Goal: Transaction & Acquisition: Obtain resource

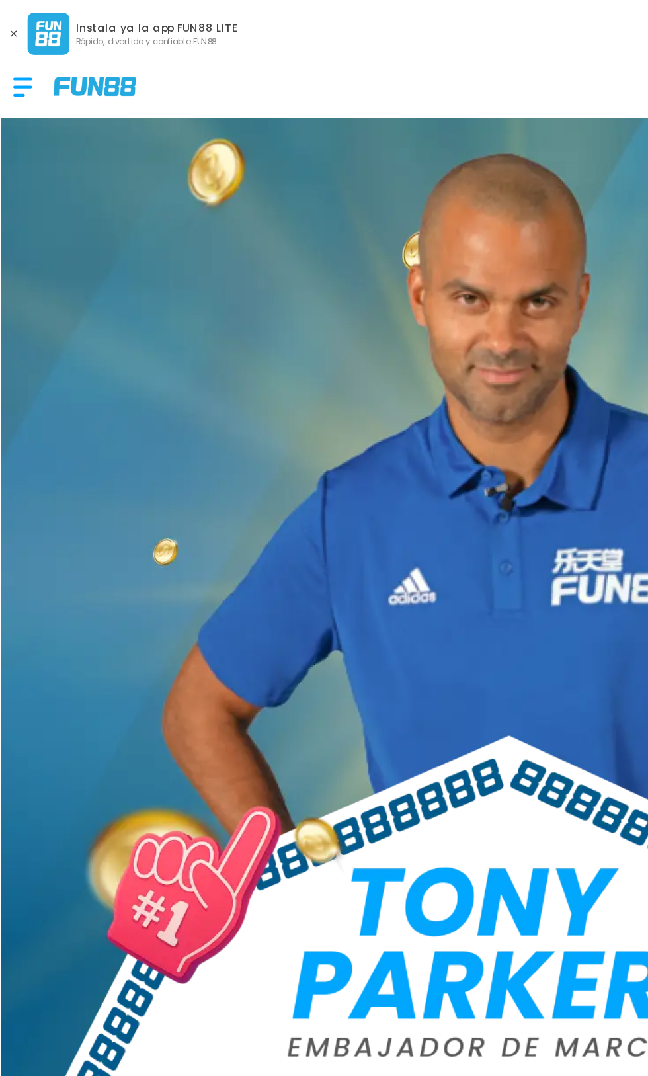
click at [25, 58] on div at bounding box center [21, 54] width 26 height 39
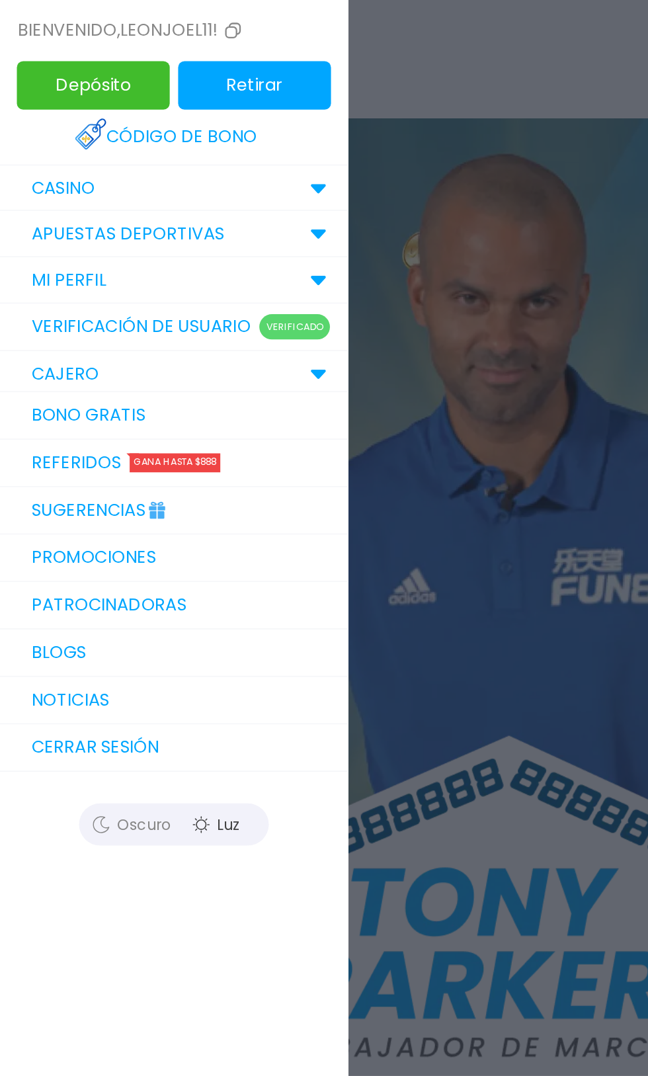
click at [77, 313] on link "Sugerencias" at bounding box center [109, 320] width 218 height 30
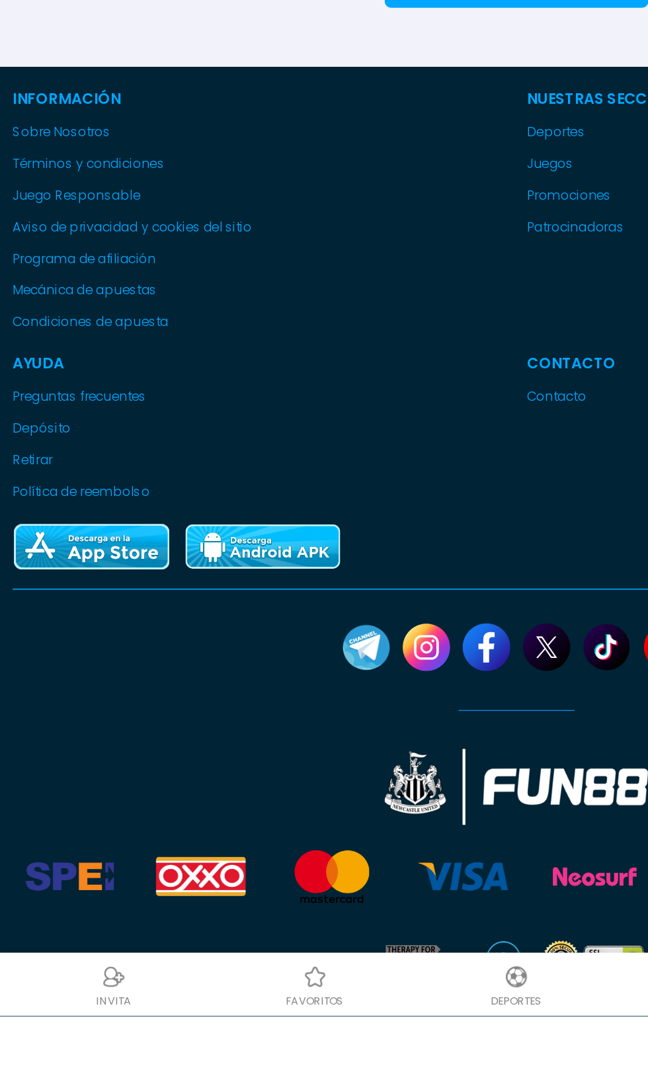
scroll to position [66, 0]
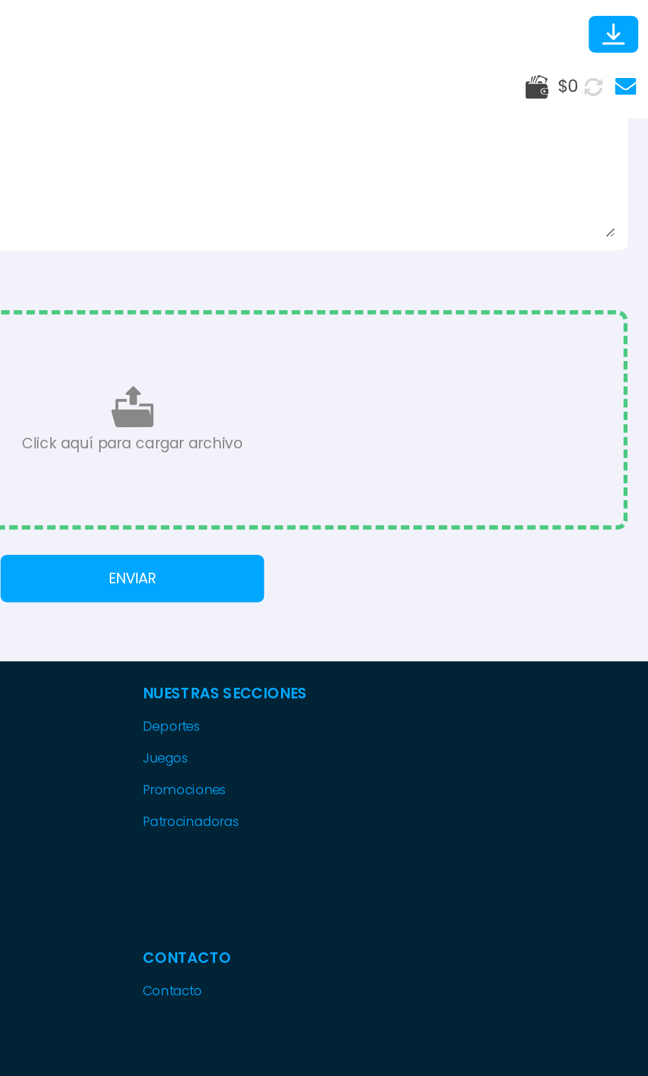
click at [638, 55] on use at bounding box center [633, 54] width 13 height 11
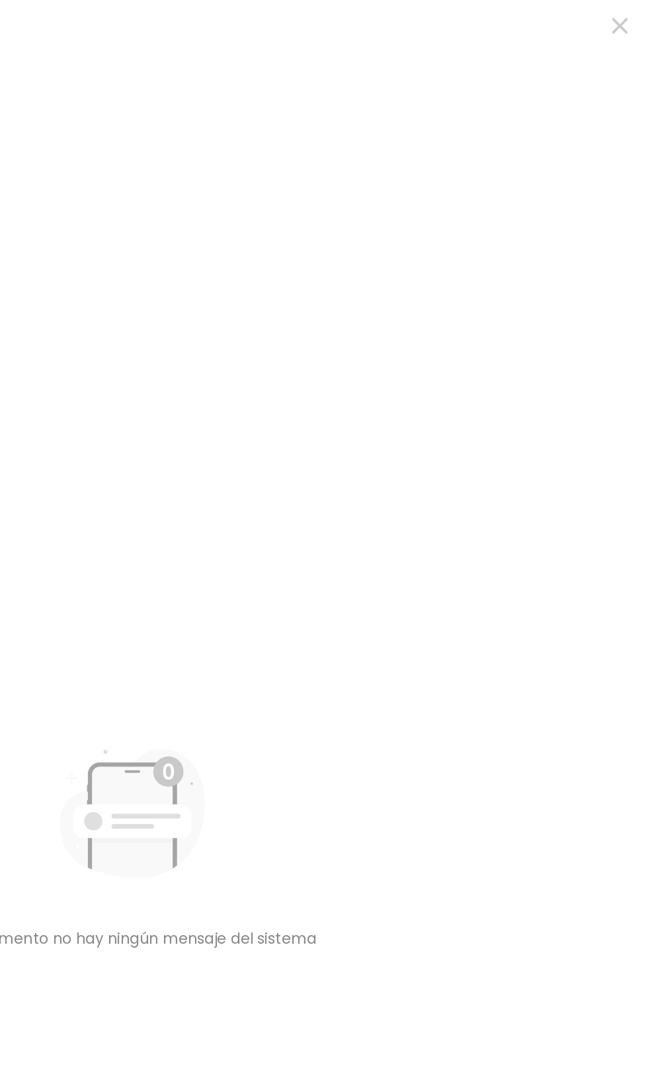
click at [629, 19] on icon "button" at bounding box center [630, 16] width 10 height 10
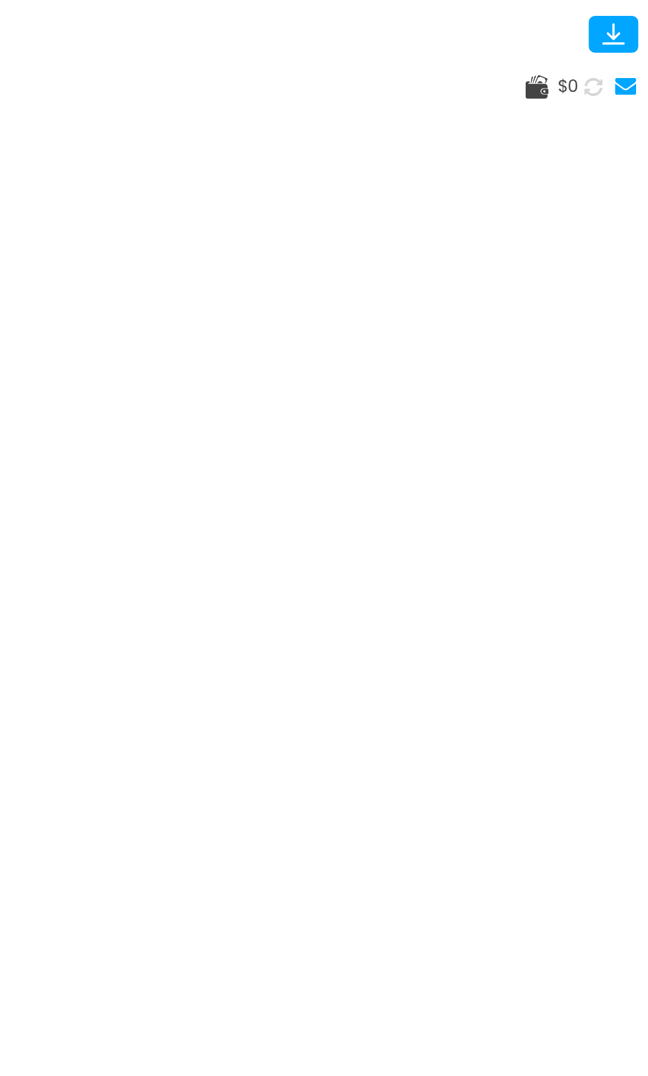
click at [594, 60] on span "$ 0" at bounding box center [596, 54] width 13 height 16
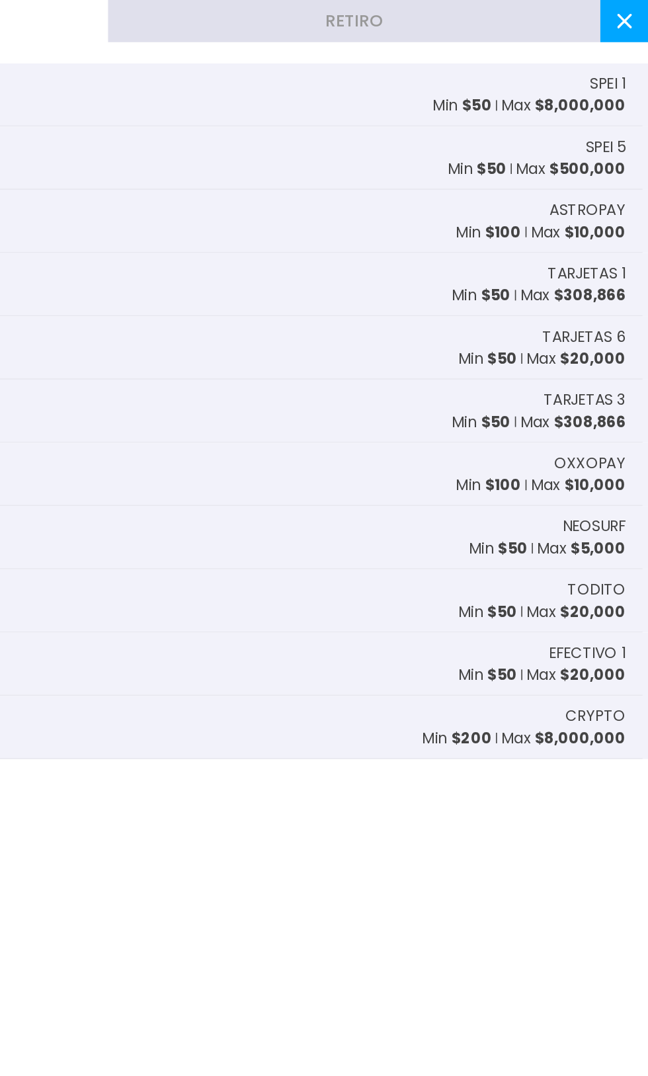
click at [578, 15] on button "Retiro" at bounding box center [463, 13] width 309 height 26
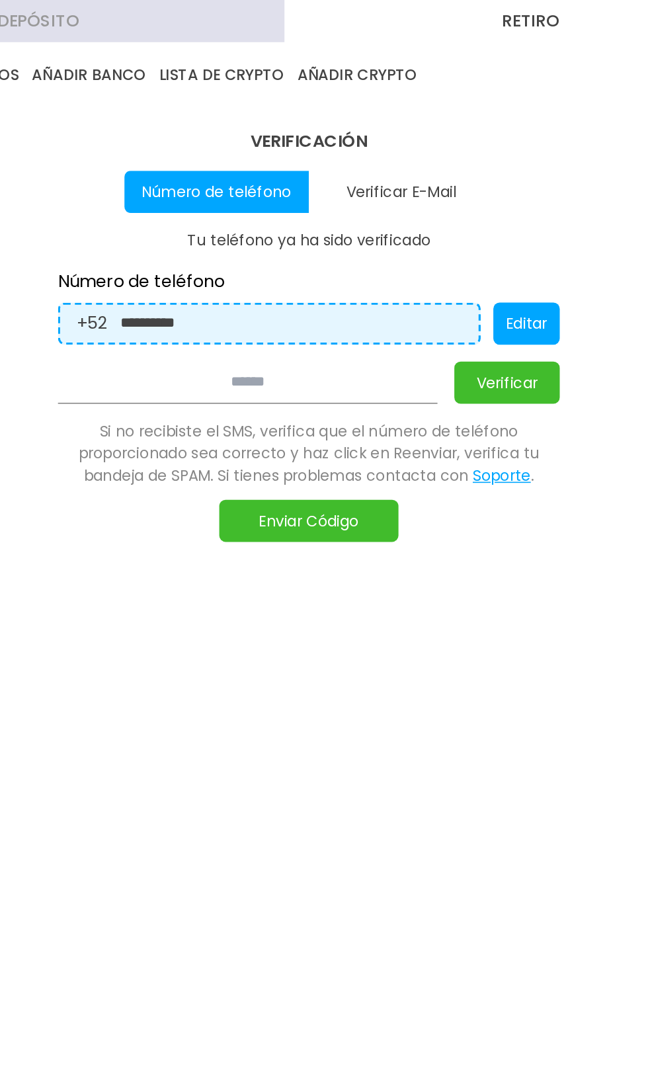
click at [402, 111] on button "Verificar E-Mail" at bounding box center [382, 120] width 116 height 26
type input "**********"
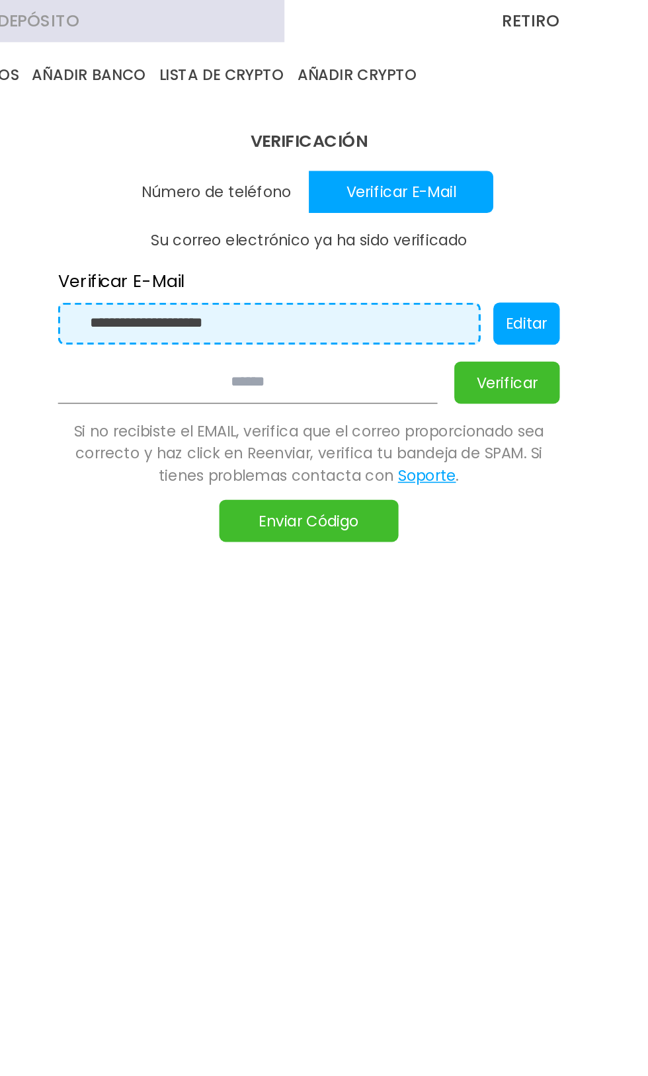
click at [346, 208] on input "**********" at bounding box center [302, 203] width 233 height 15
click at [328, 323] on button "Enviar Código" at bounding box center [324, 326] width 112 height 26
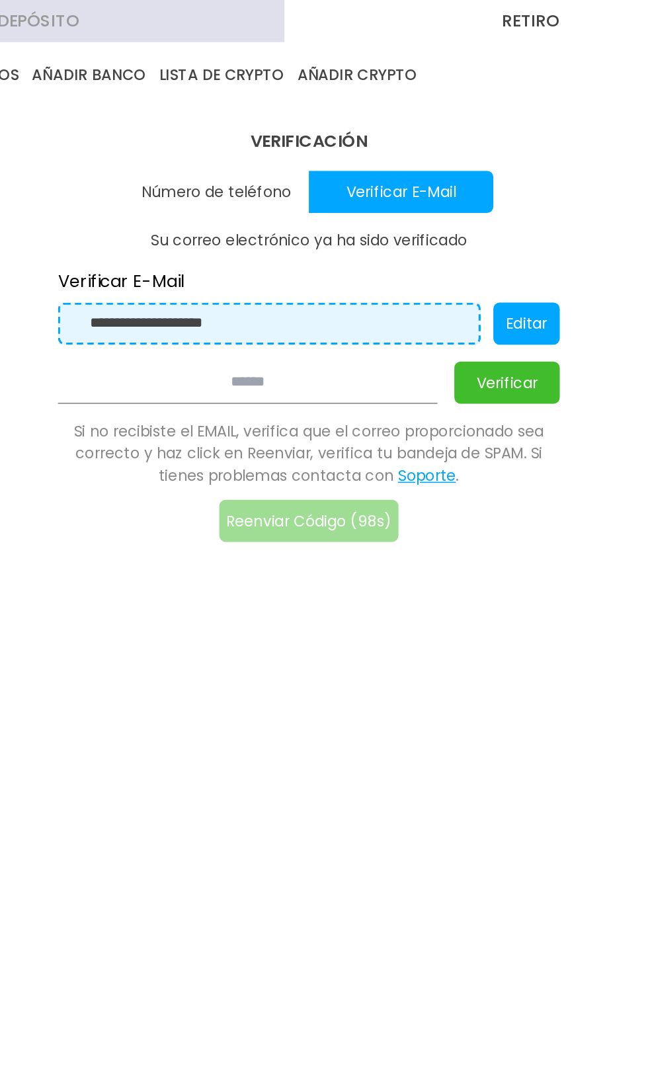
scroll to position [785, 0]
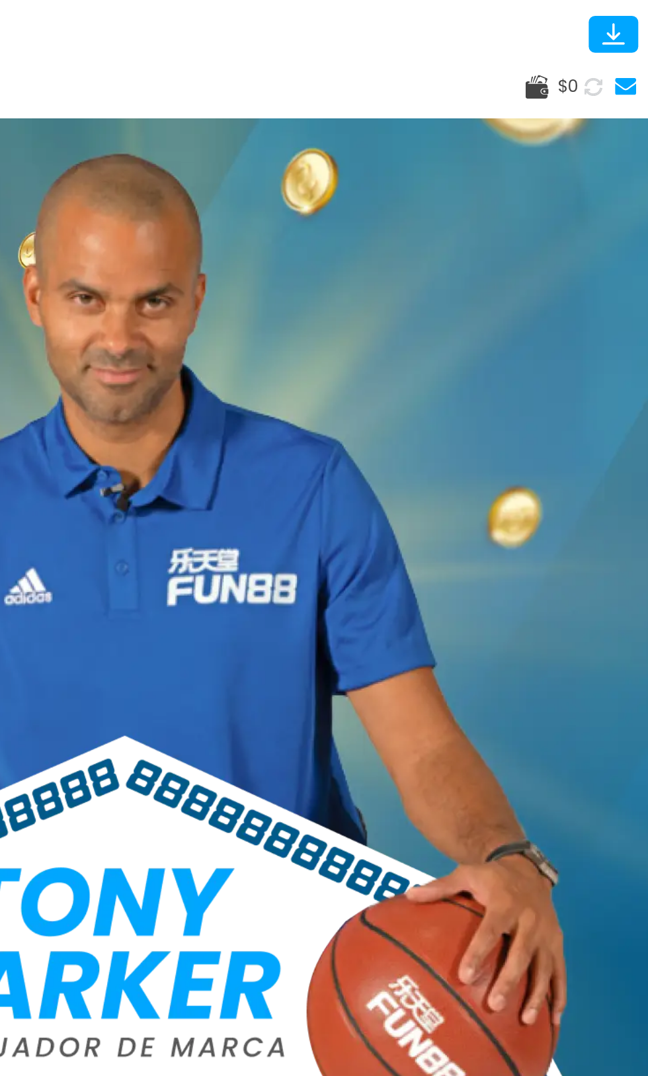
click at [26, 67] on div at bounding box center [21, 54] width 26 height 39
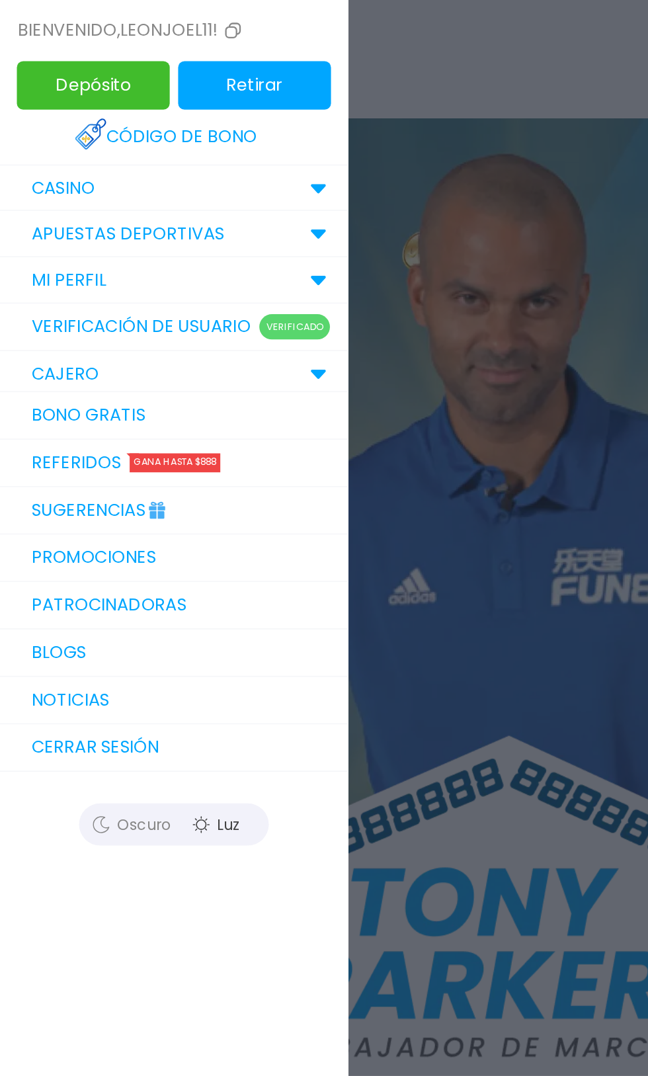
click at [91, 306] on link "Sugerencias" at bounding box center [109, 320] width 218 height 30
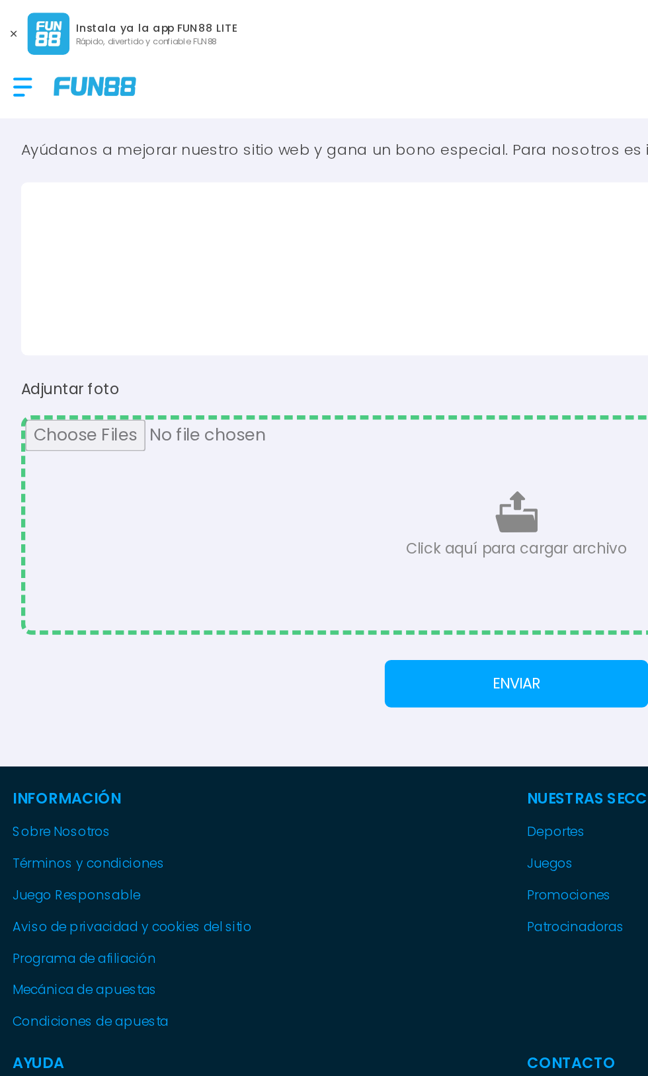
click at [24, 36] on div at bounding box center [21, 54] width 26 height 39
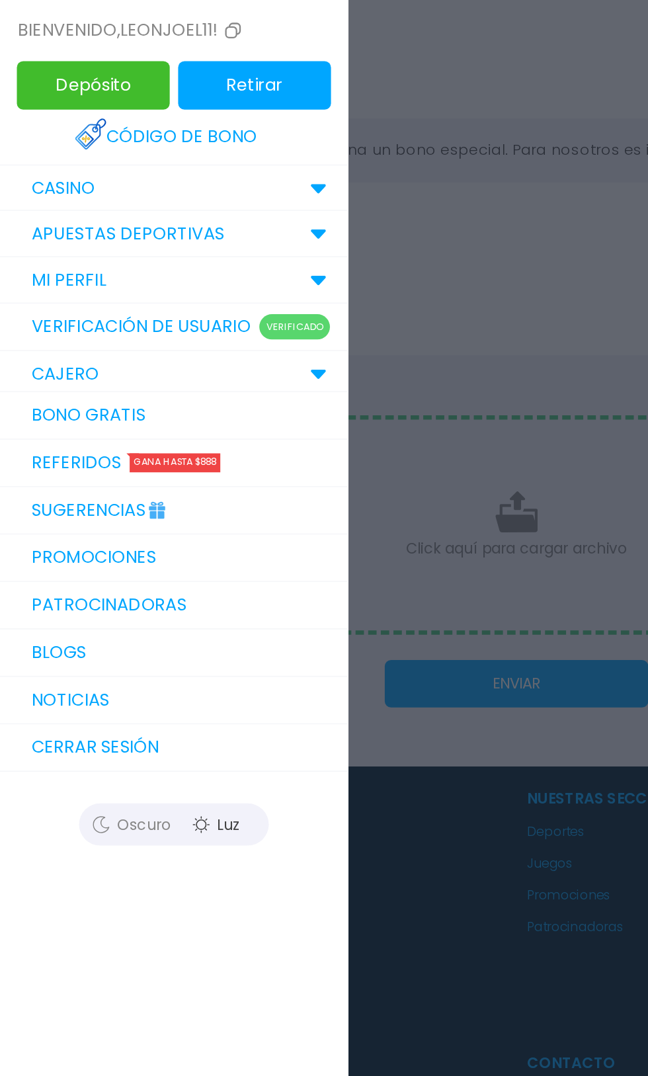
click at [70, 255] on link "Bono Gratis" at bounding box center [109, 261] width 218 height 30
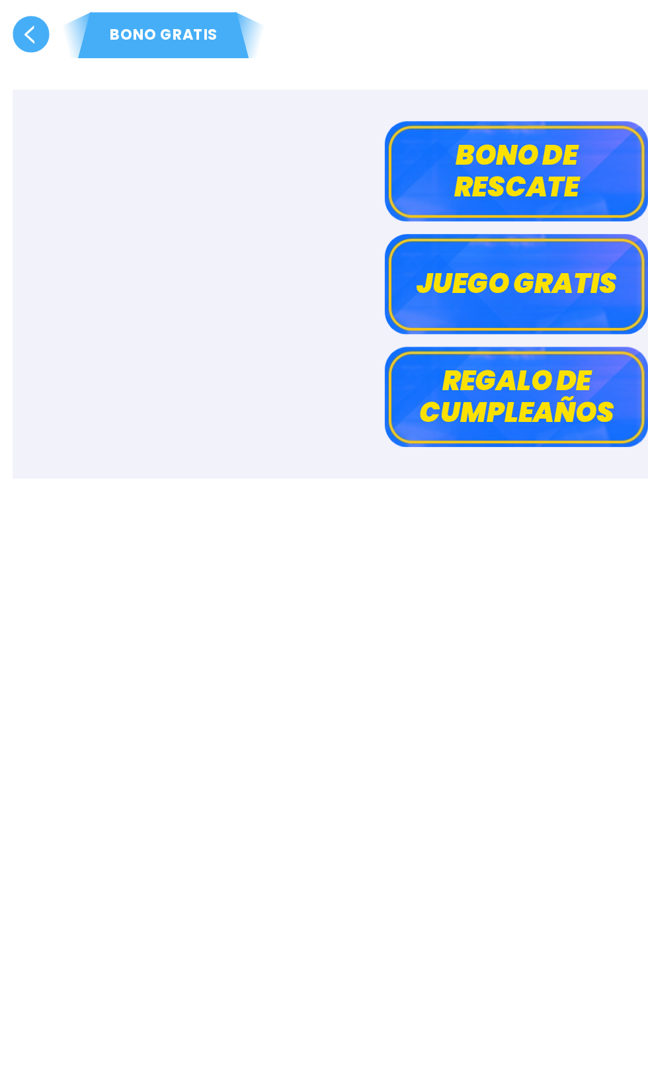
click at [99, 21] on p "BONO GRATIS" at bounding box center [102, 22] width 139 height 14
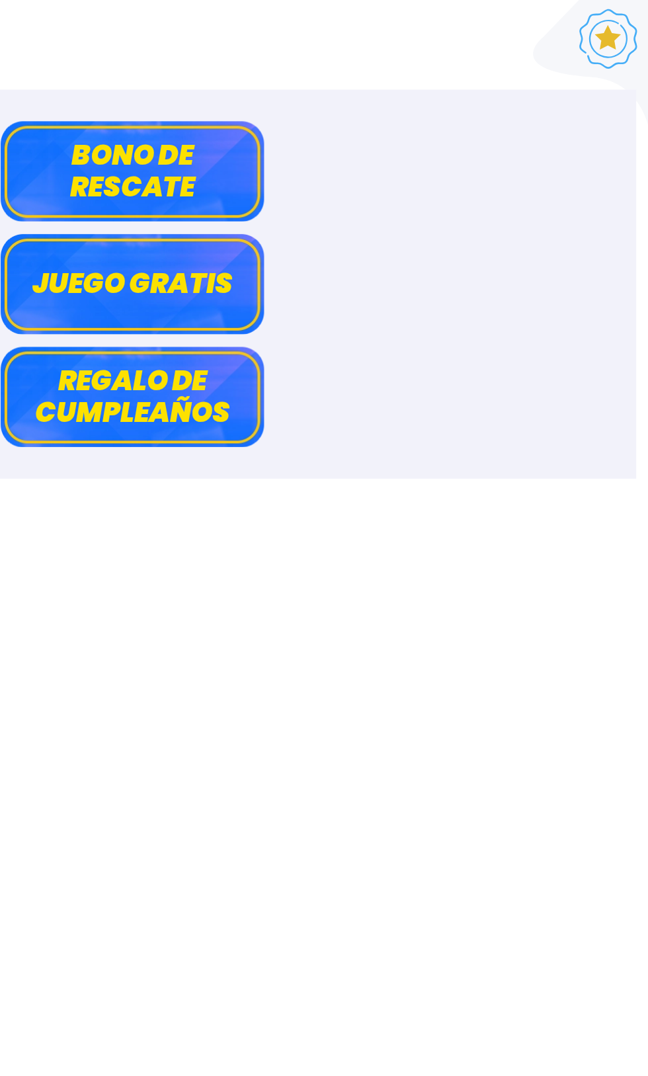
click at [352, 185] on button "Juego gratis" at bounding box center [323, 178] width 165 height 63
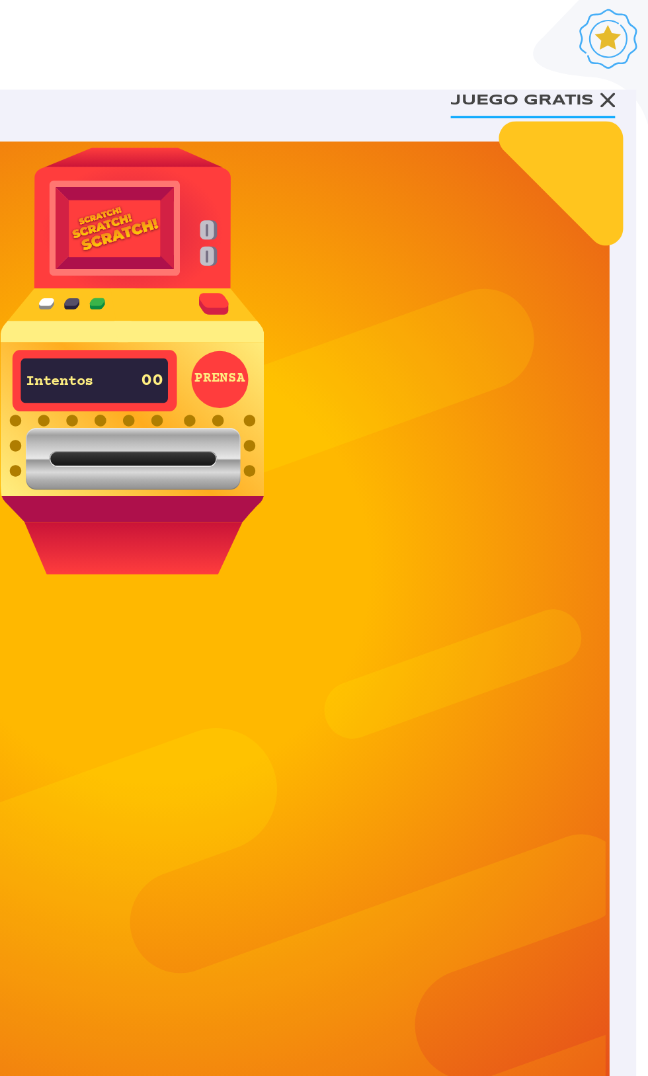
click at [372, 251] on button "PRENSA" at bounding box center [379, 238] width 36 height 36
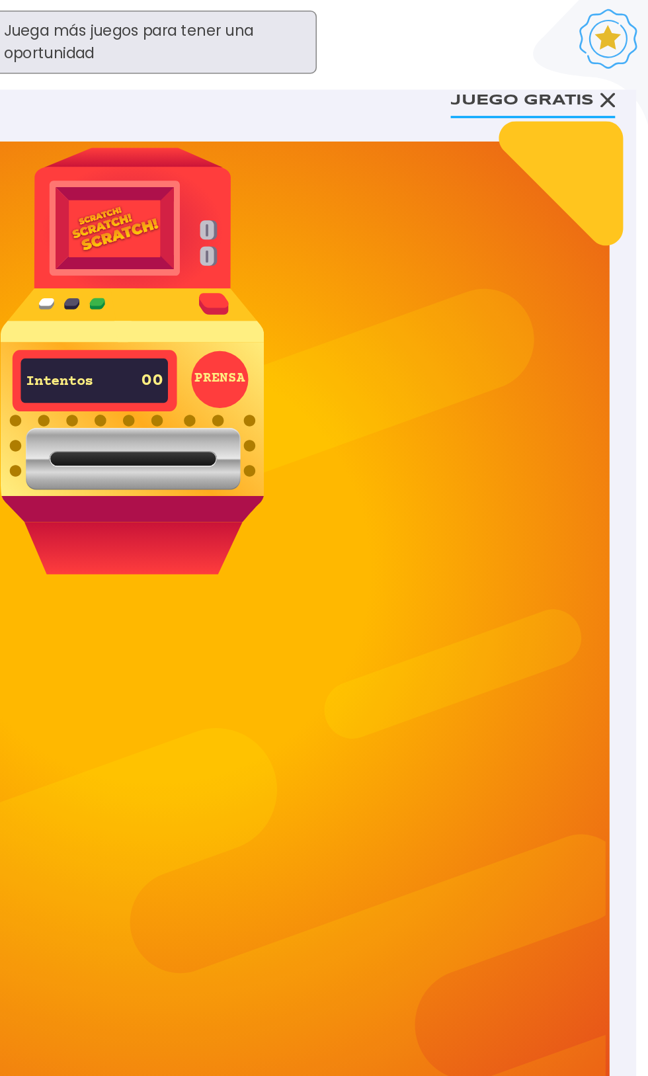
click at [370, 242] on button "PRENSA" at bounding box center [379, 238] width 36 height 36
click at [596, 63] on button "Juego gratis" at bounding box center [575, 62] width 103 height 24
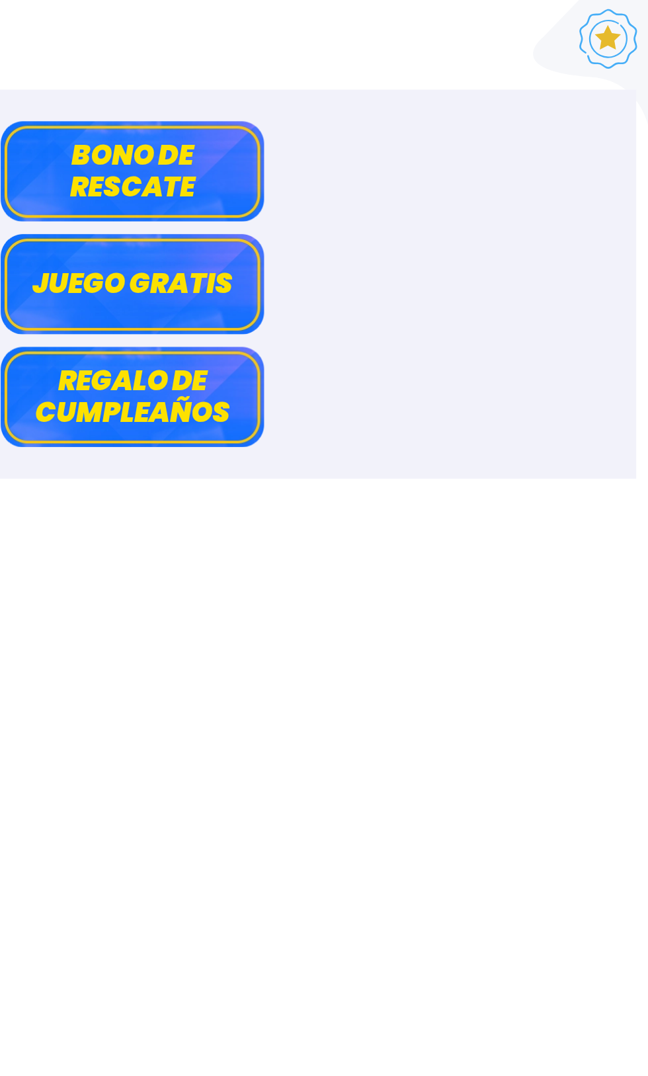
click at [376, 104] on button "Bono de rescate" at bounding box center [323, 107] width 165 height 63
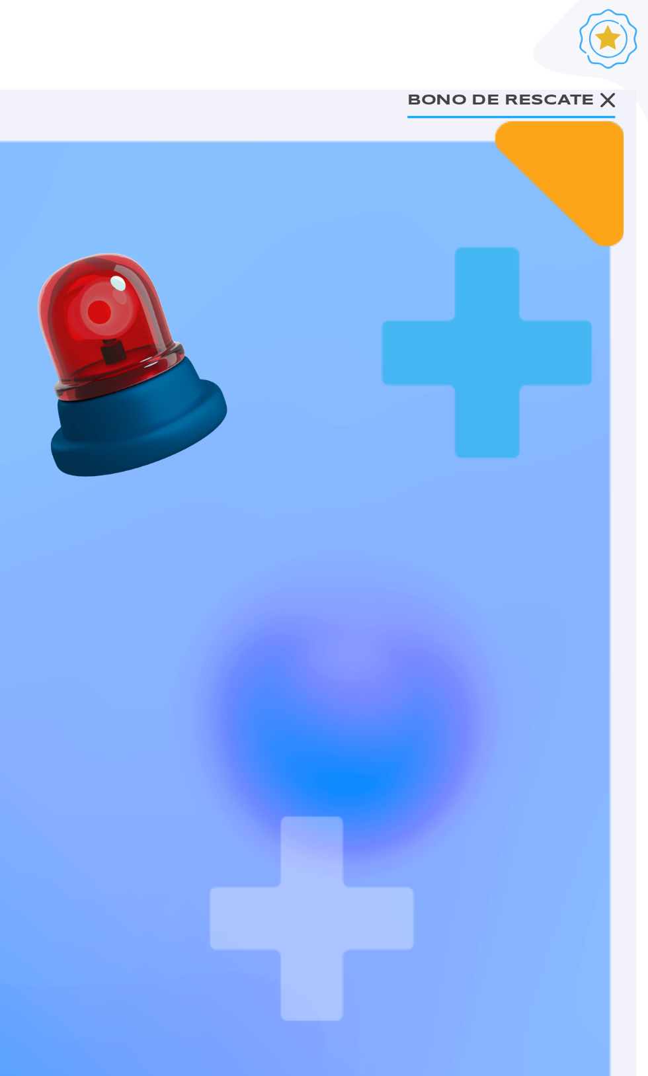
scroll to position [163, 0]
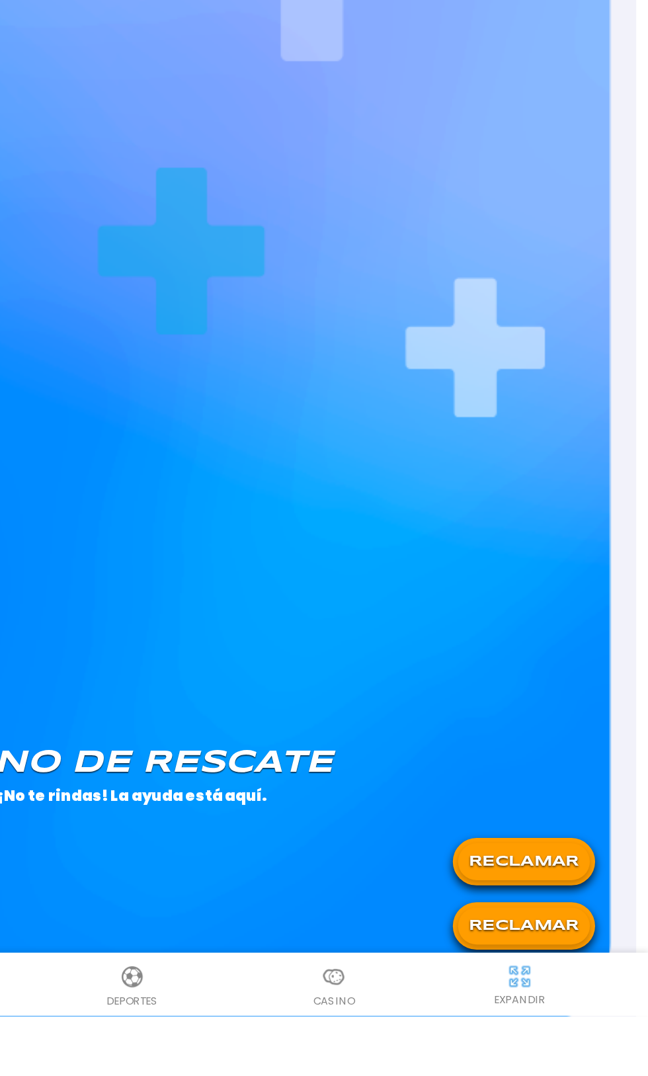
click at [572, 978] on button "RECLAMAR" at bounding box center [569, 978] width 83 height 23
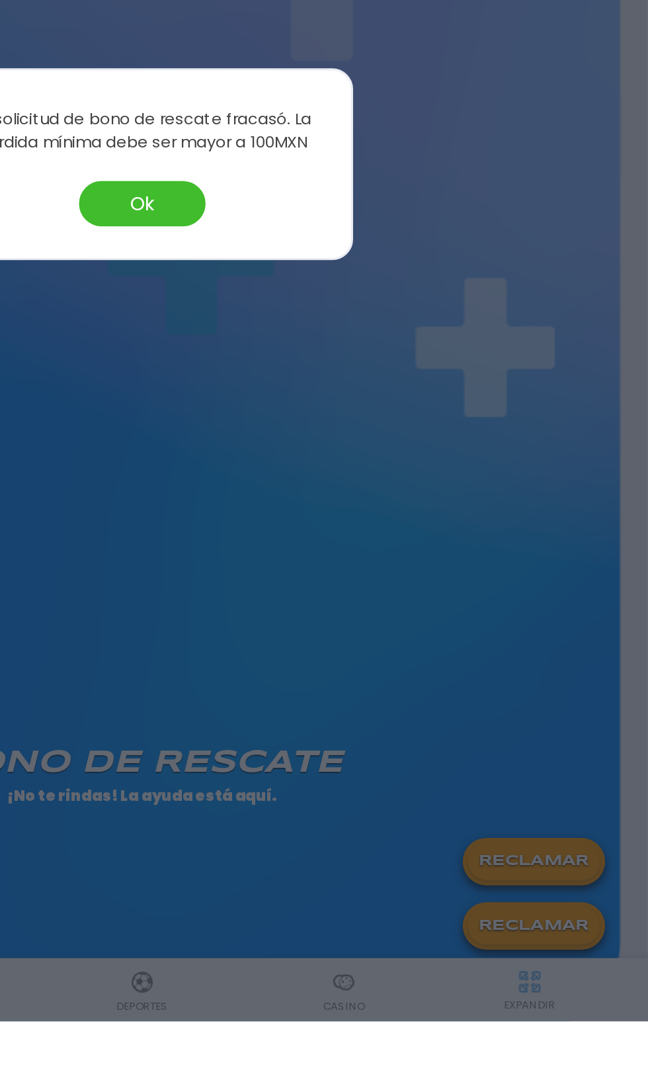
scroll to position [201, 0]
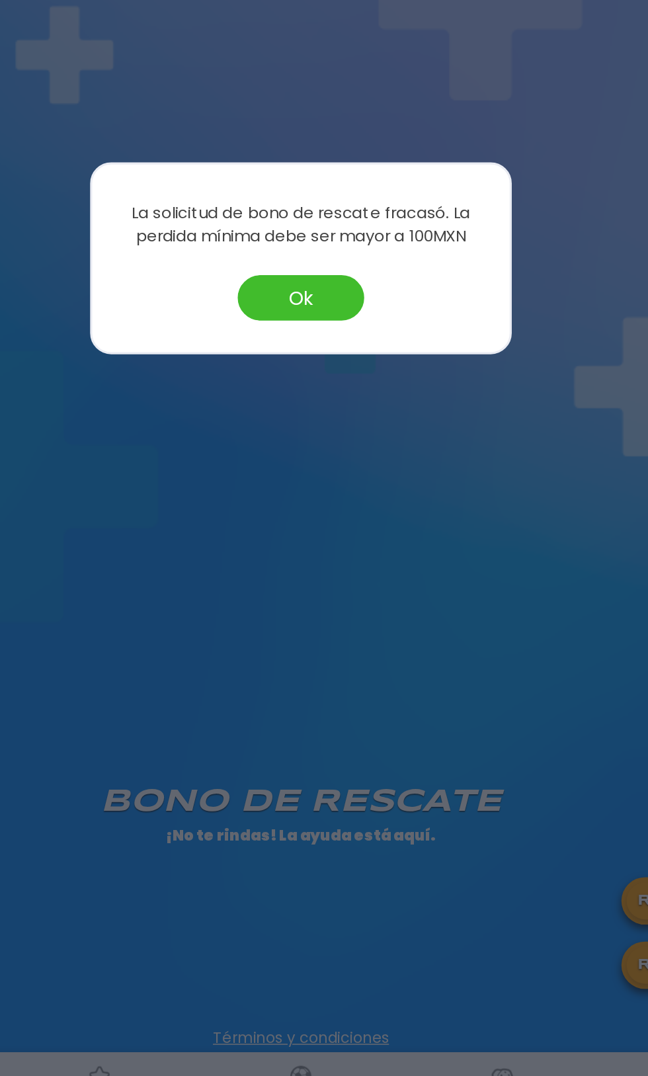
click at [340, 600] on div at bounding box center [324, 538] width 648 height 1076
click at [341, 549] on div "[PERSON_NAME] de rescate ¡No te rindas! La ayuda está aquí. Este Dia RECLAMAR […" at bounding box center [324, 461] width 616 height 1172
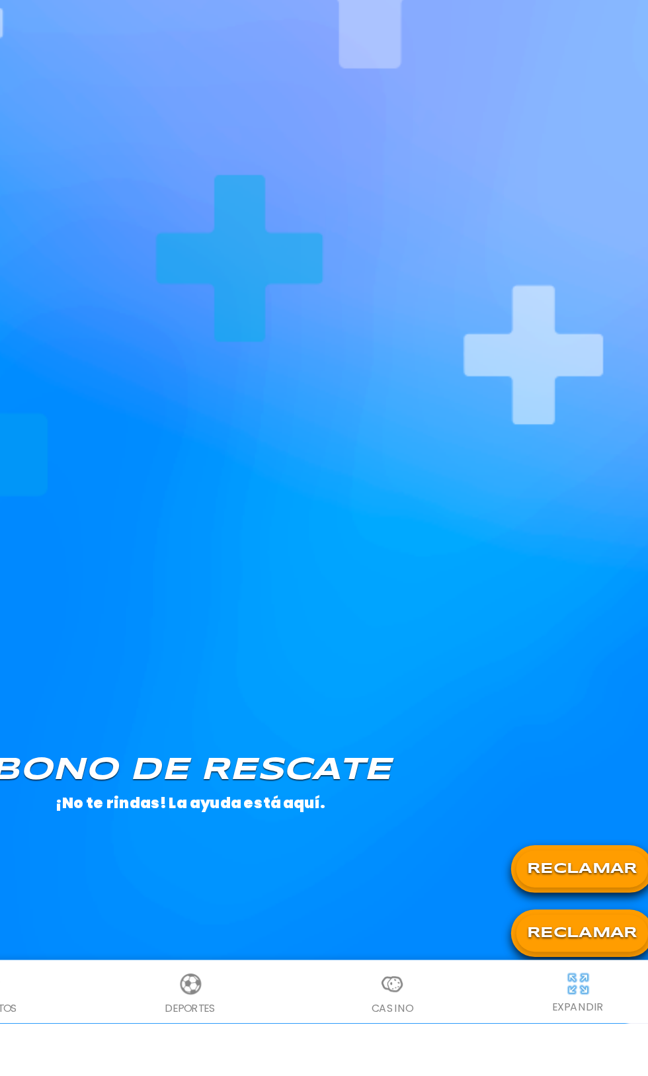
scroll to position [163, 0]
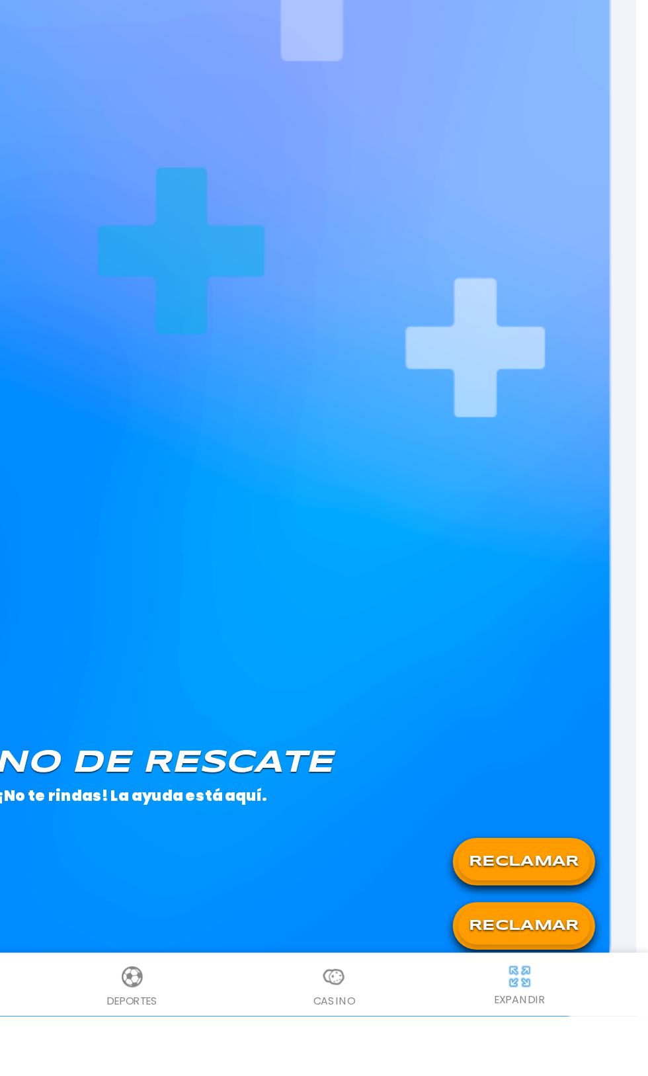
click at [576, 1025] on button "RECLAMAR" at bounding box center [569, 1019] width 83 height 23
click at [574, 1025] on icon at bounding box center [569, 1019] width 17 height 17
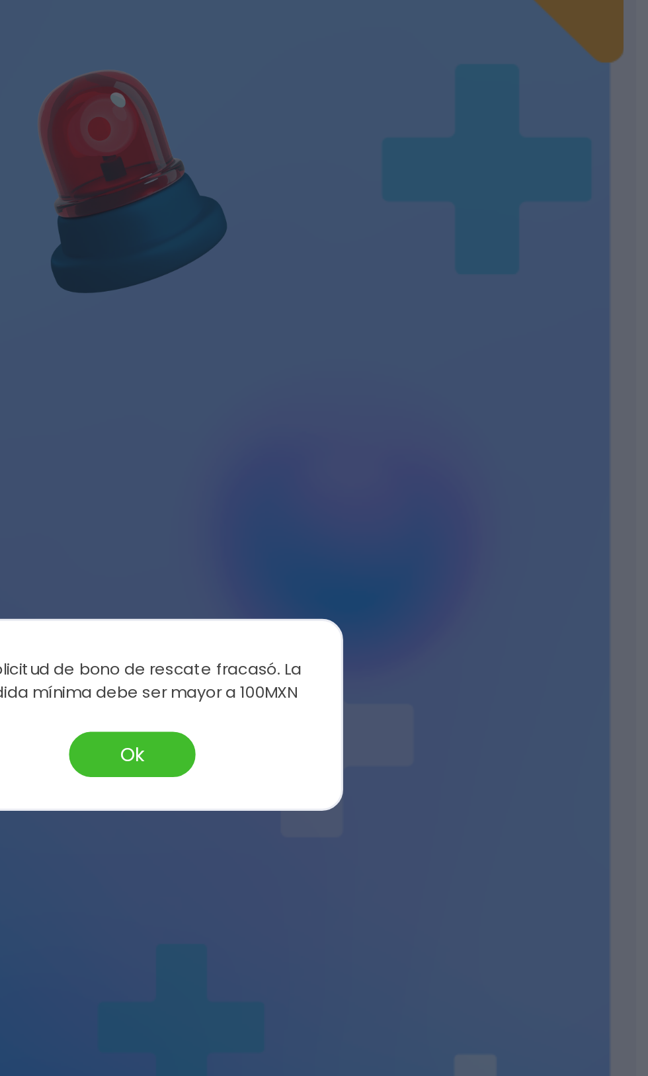
click at [324, 577] on button "Ok" at bounding box center [323, 563] width 79 height 28
click at [329, 614] on div "[PERSON_NAME] de rescate ¡No te rindas! La ayuda está aquí. Este Dia RECLAMAR […" at bounding box center [324, 637] width 616 height 1172
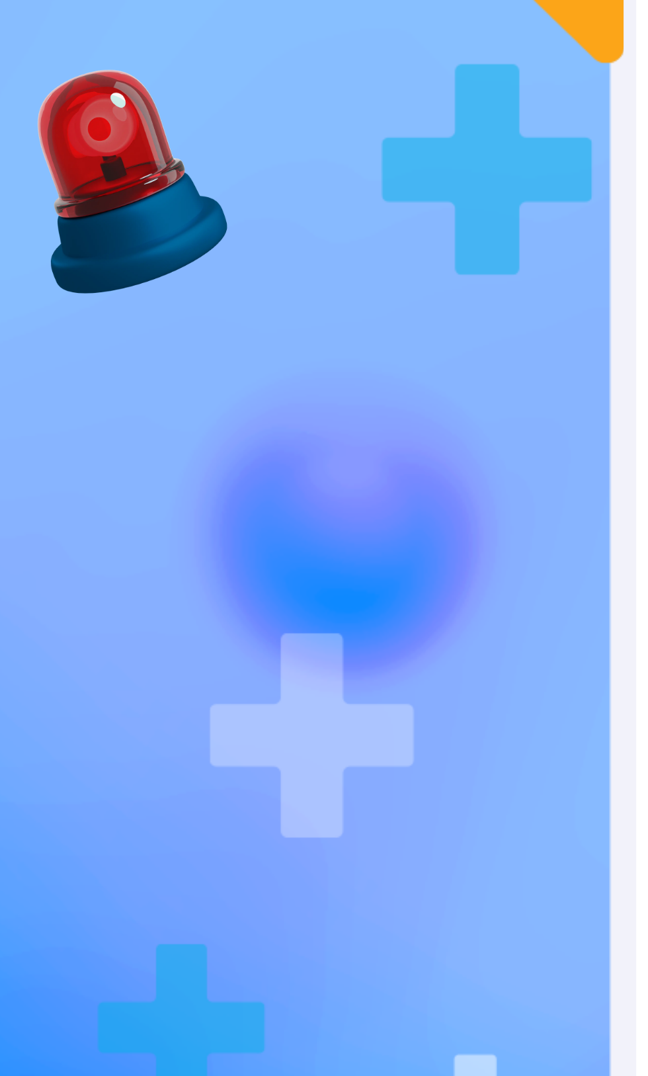
scroll to position [0, 0]
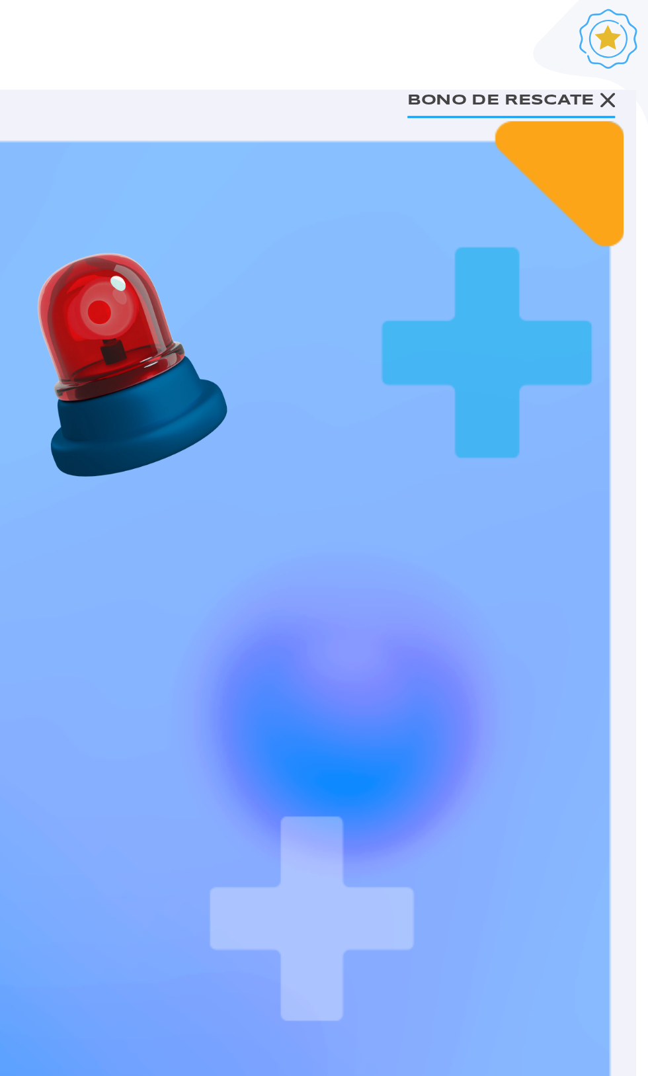
click at [622, 61] on icon at bounding box center [621, 62] width 9 height 9
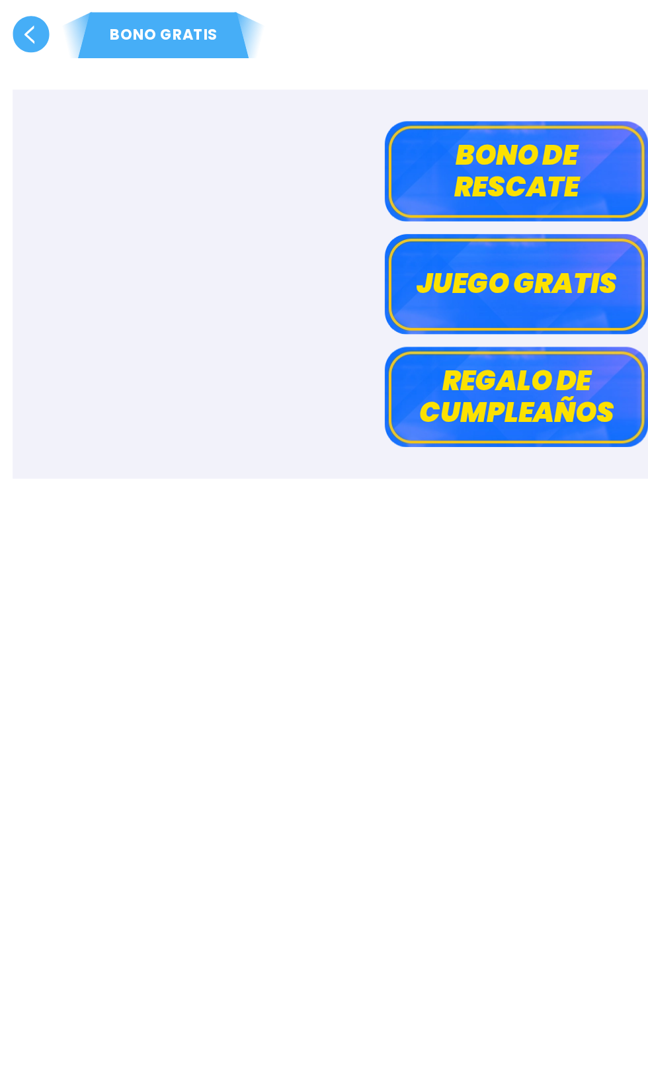
click at [25, 19] on use at bounding box center [19, 21] width 23 height 23
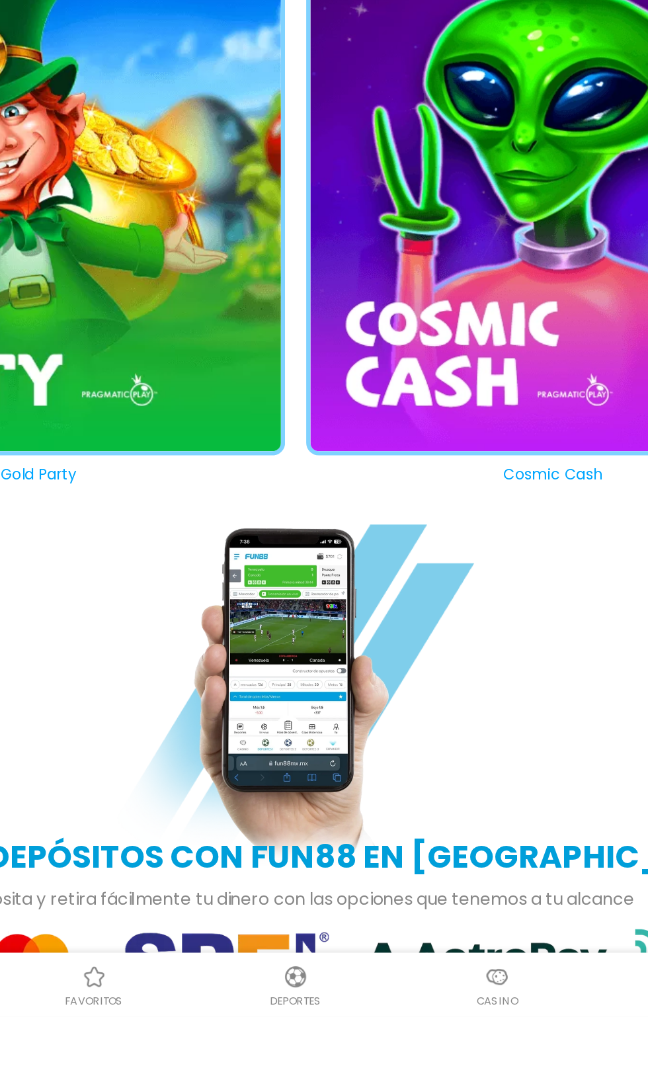
scroll to position [1153, 0]
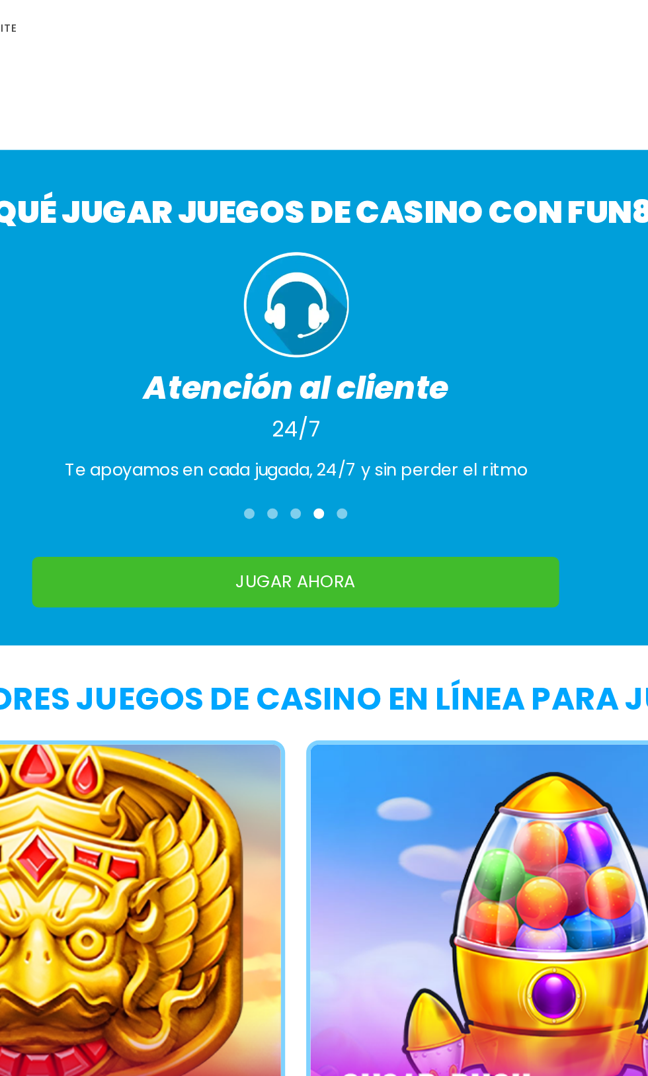
click at [353, 323] on div at bounding box center [353, 322] width 7 height 7
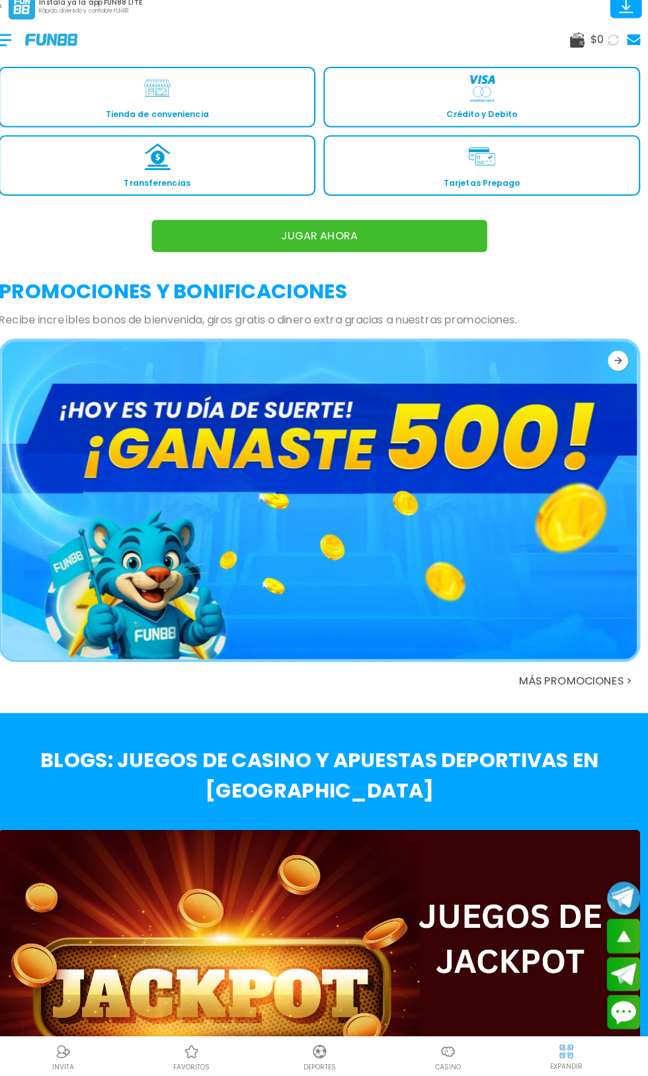
scroll to position [2288, 0]
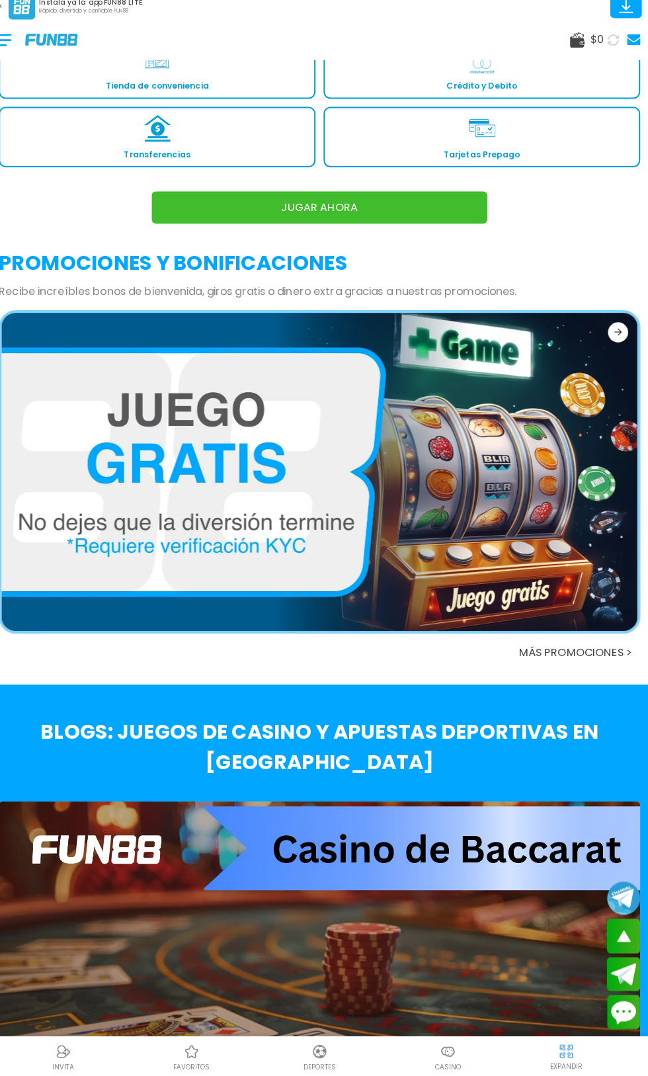
click at [536, 563] on img at bounding box center [324, 479] width 627 height 313
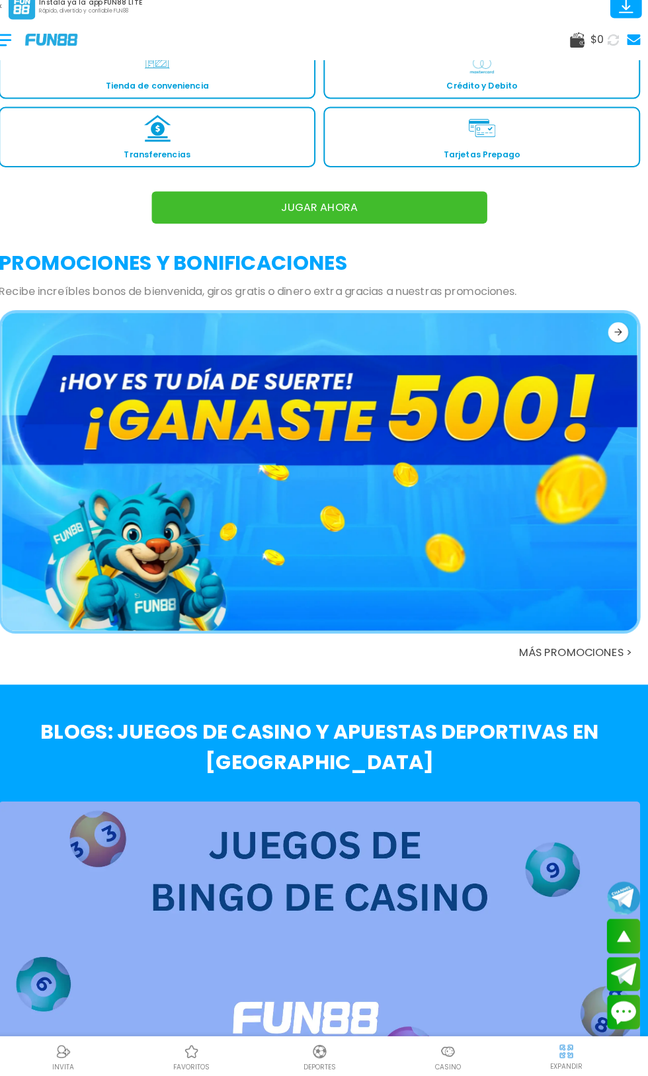
click at [544, 551] on img at bounding box center [324, 479] width 627 height 313
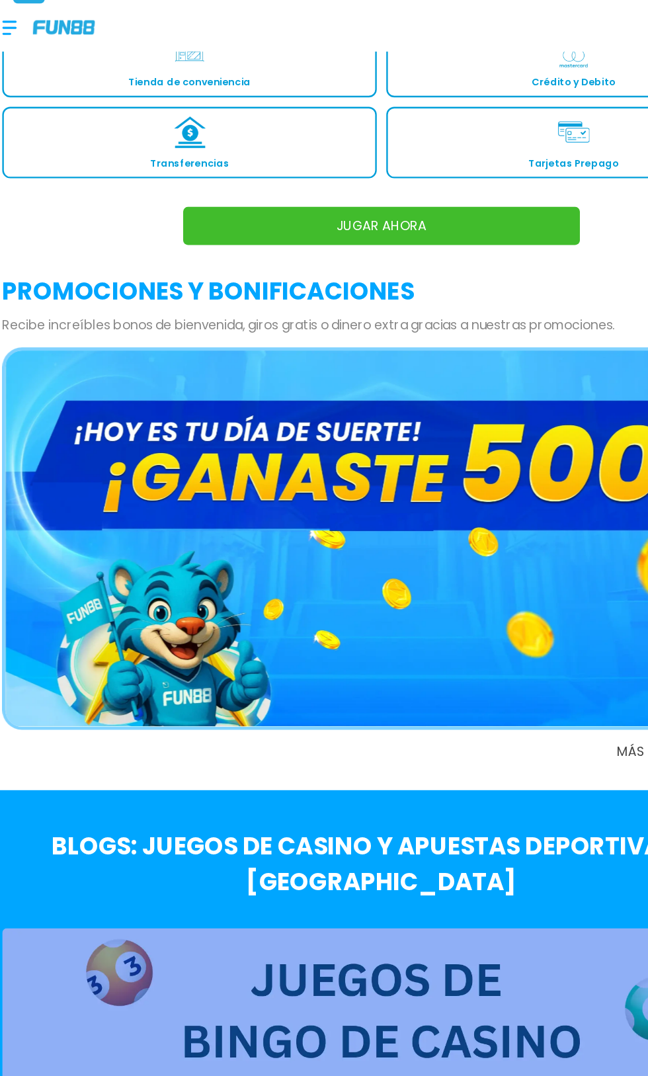
click at [97, 475] on img at bounding box center [324, 479] width 627 height 313
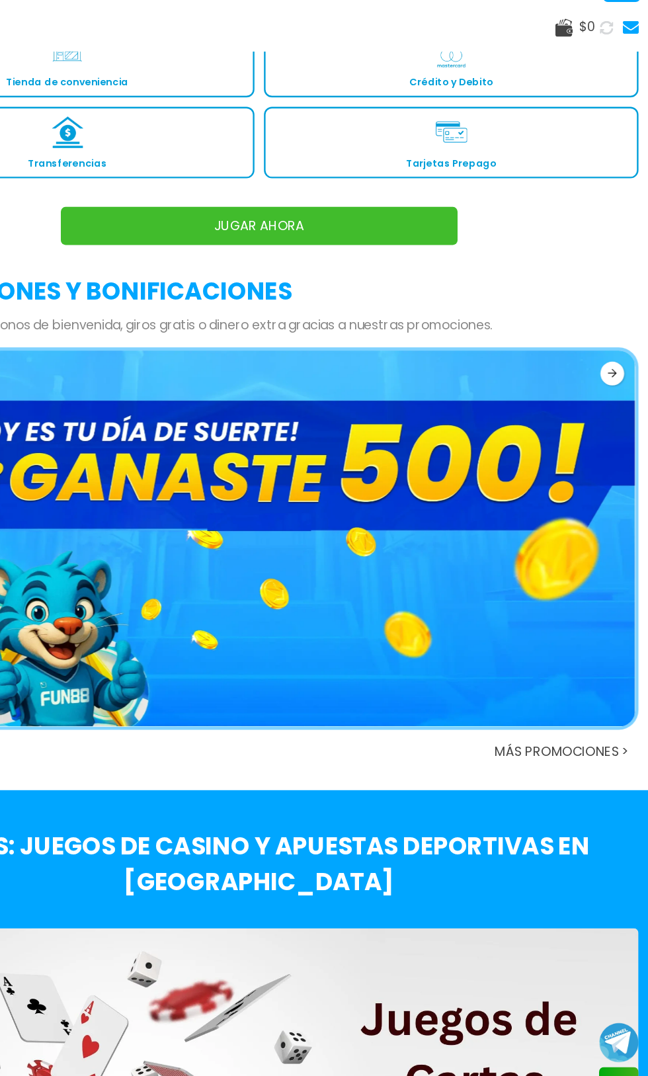
click at [508, 473] on img at bounding box center [324, 479] width 627 height 313
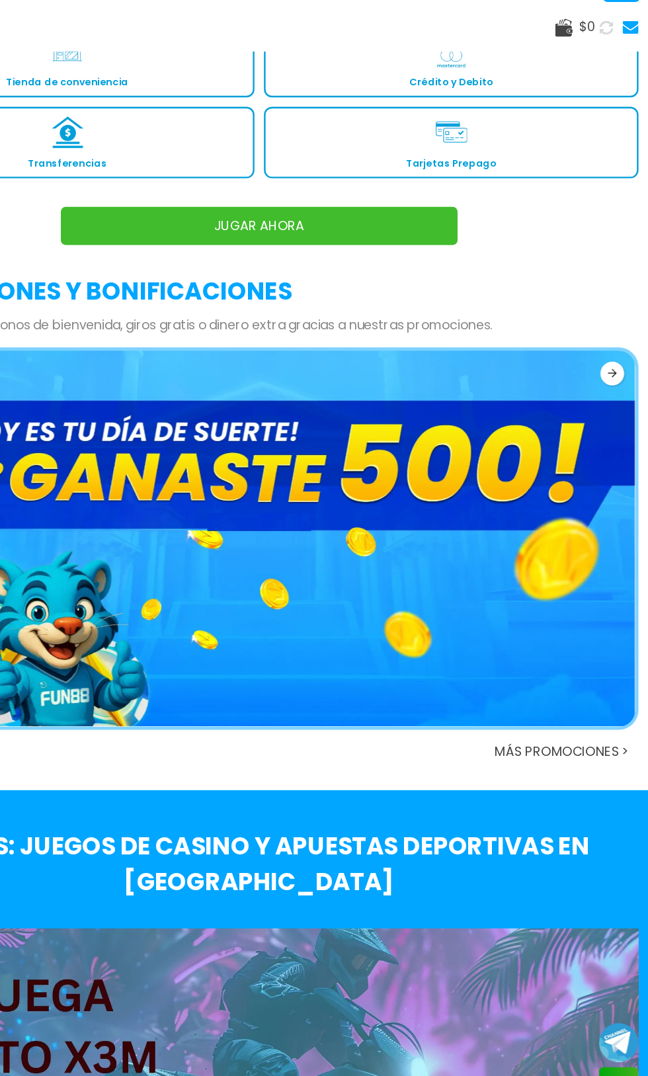
click at [618, 346] on button at bounding box center [618, 343] width 20 height 20
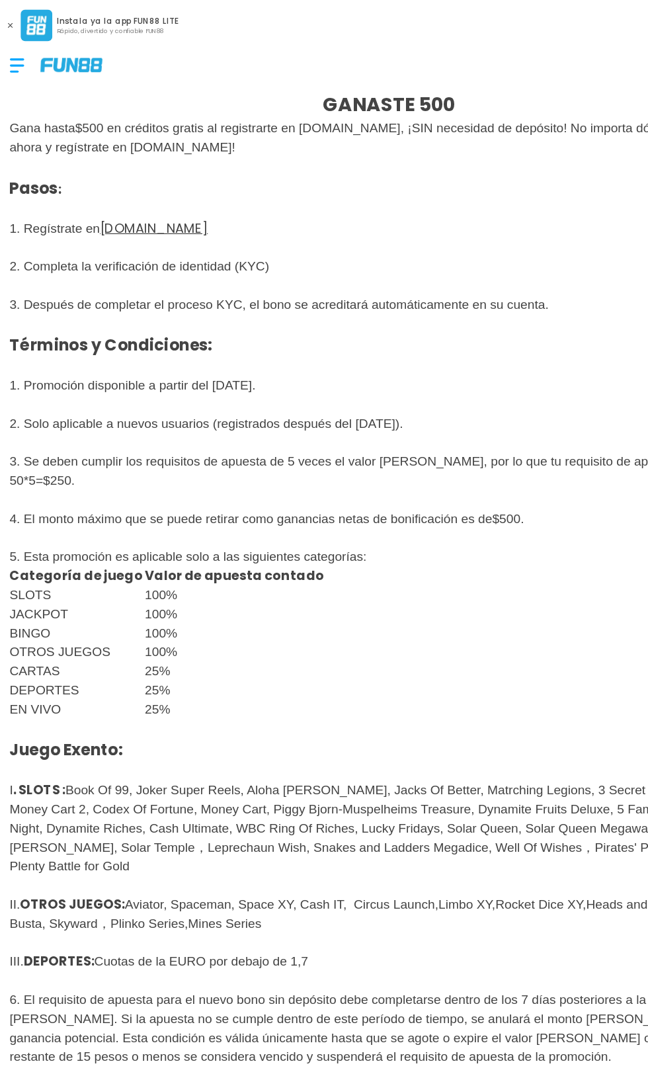
click at [24, 54] on div at bounding box center [21, 54] width 26 height 39
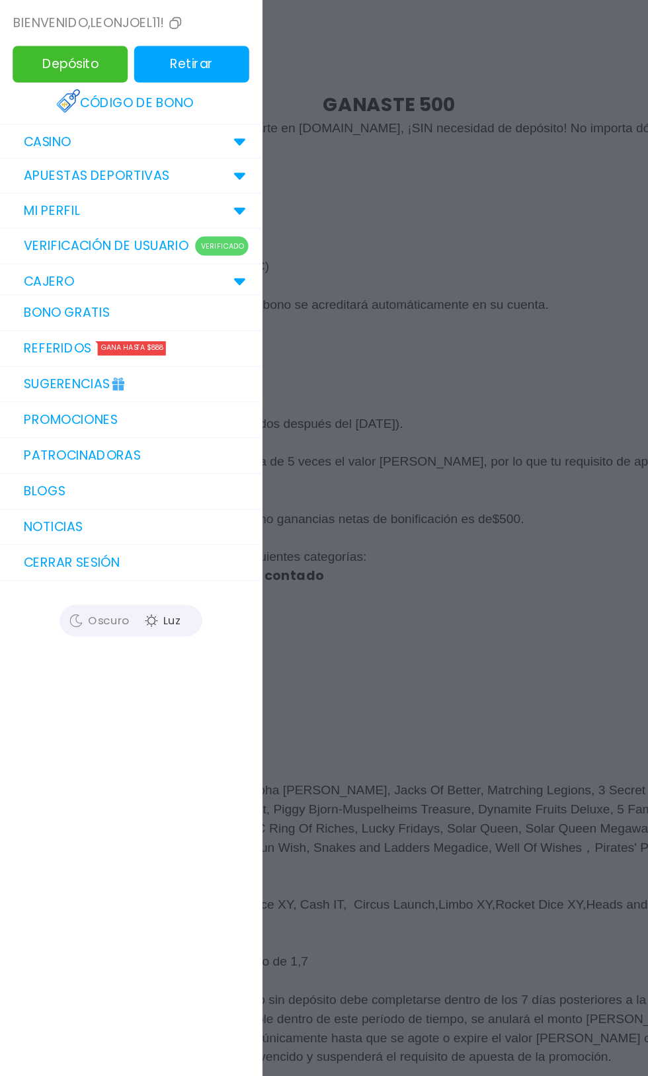
click at [141, 204] on link "Verificación de Usuario Verificado" at bounding box center [109, 205] width 218 height 30
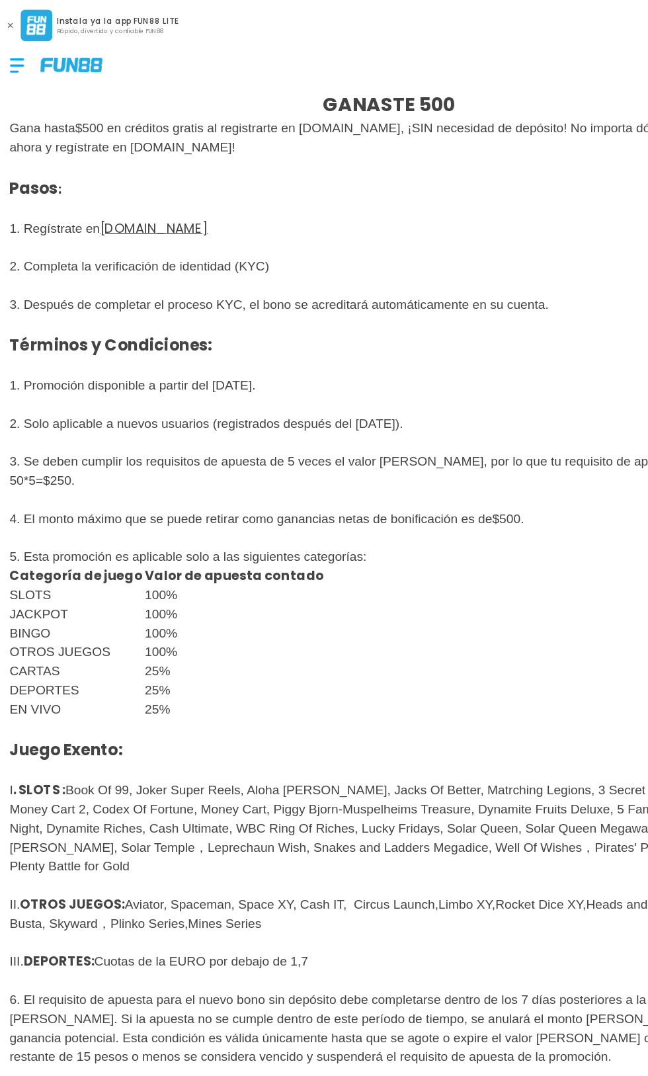
click at [32, 56] on div at bounding box center [21, 54] width 26 height 39
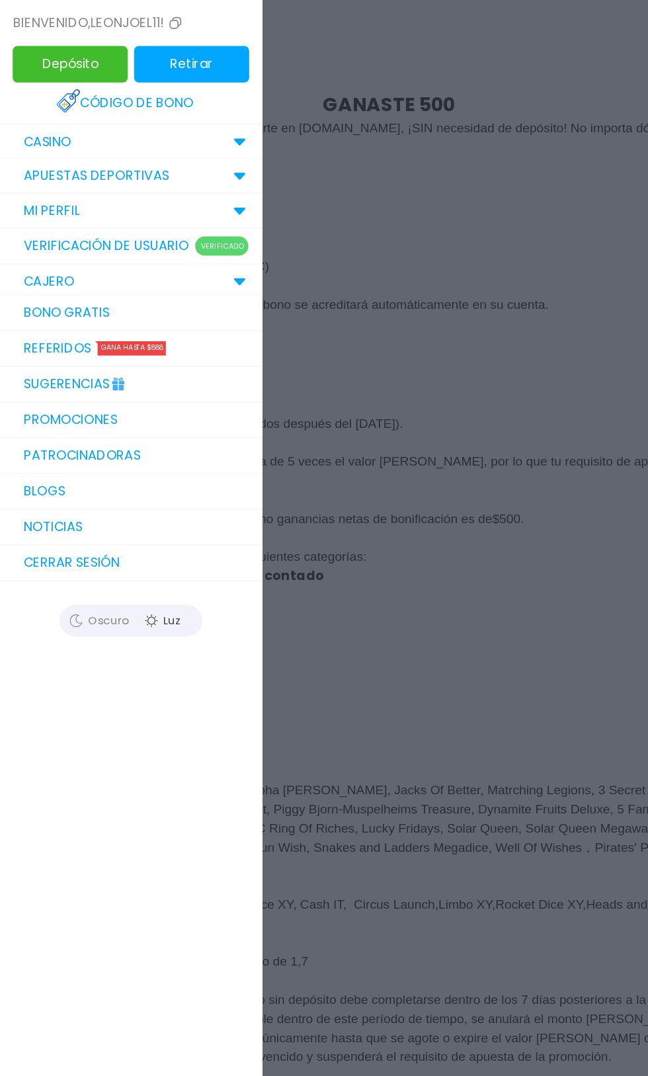
click at [139, 204] on link "Verificación de Usuario Verificado" at bounding box center [109, 205] width 218 height 30
click at [172, 199] on p "Pasos : 1. Regístrate en [DOMAIN_NAME] 2. Completa la verificación de identidad…" at bounding box center [324, 270] width 632 height 278
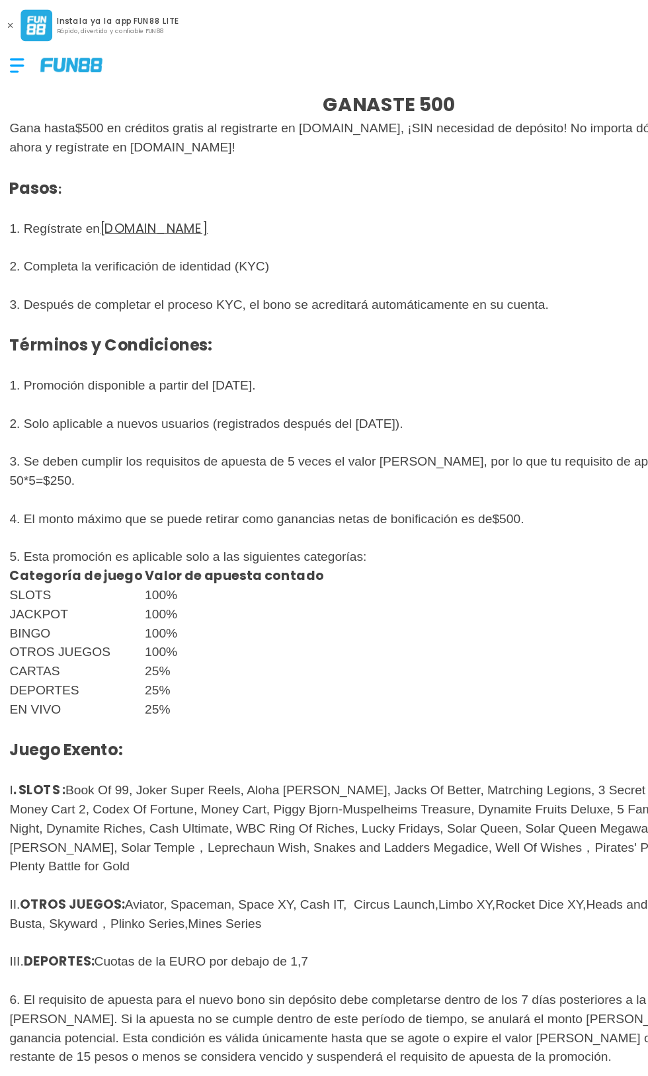
click at [36, 56] on img at bounding box center [60, 53] width 52 height 11
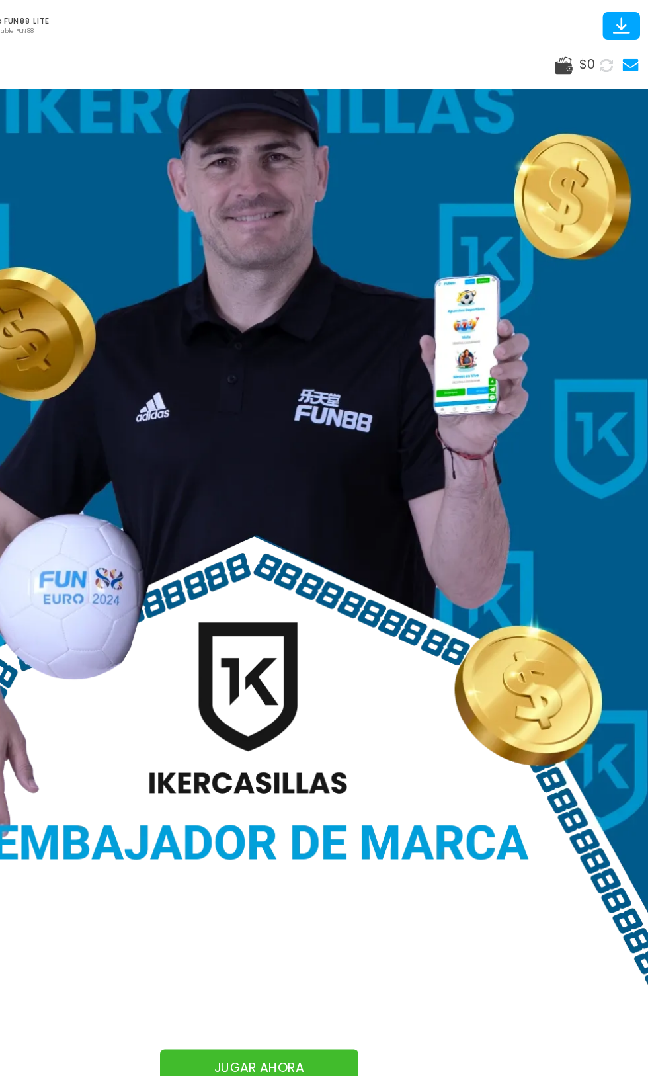
scroll to position [17, 0]
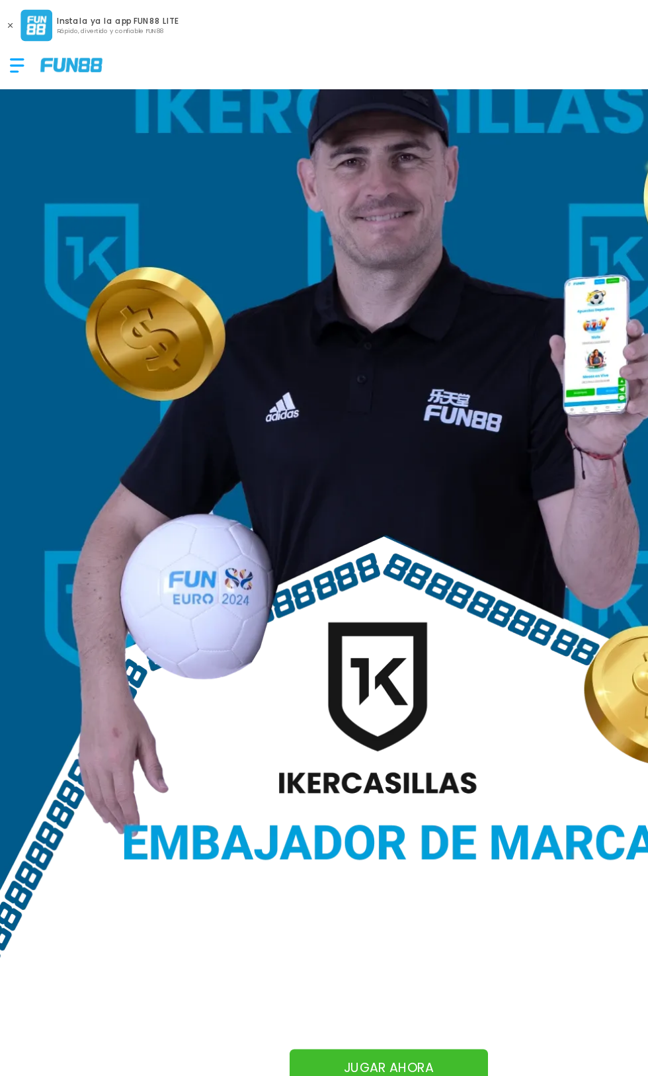
click at [30, 65] on div at bounding box center [21, 54] width 26 height 39
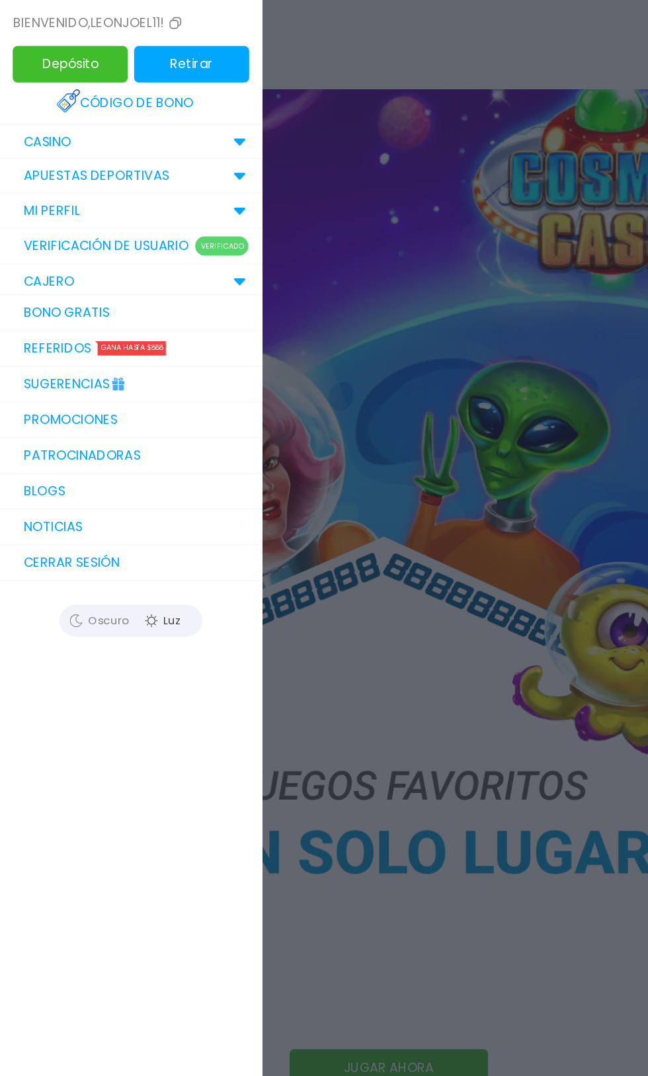
click at [56, 260] on link "Bono Gratis" at bounding box center [109, 261] width 218 height 30
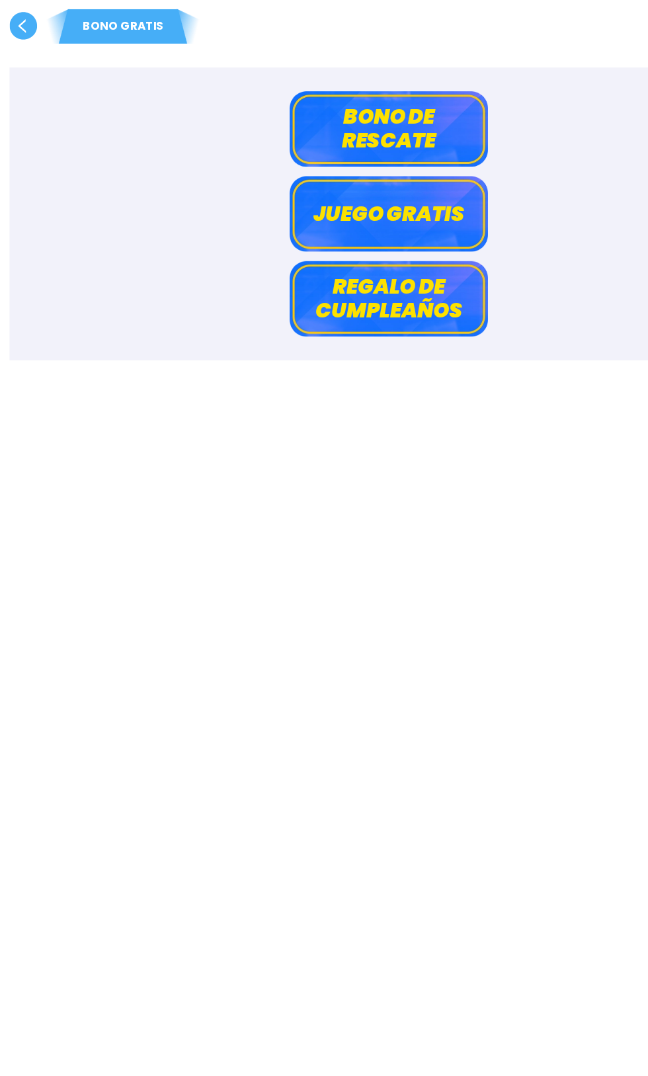
click at [19, 22] on use at bounding box center [19, 21] width 23 height 23
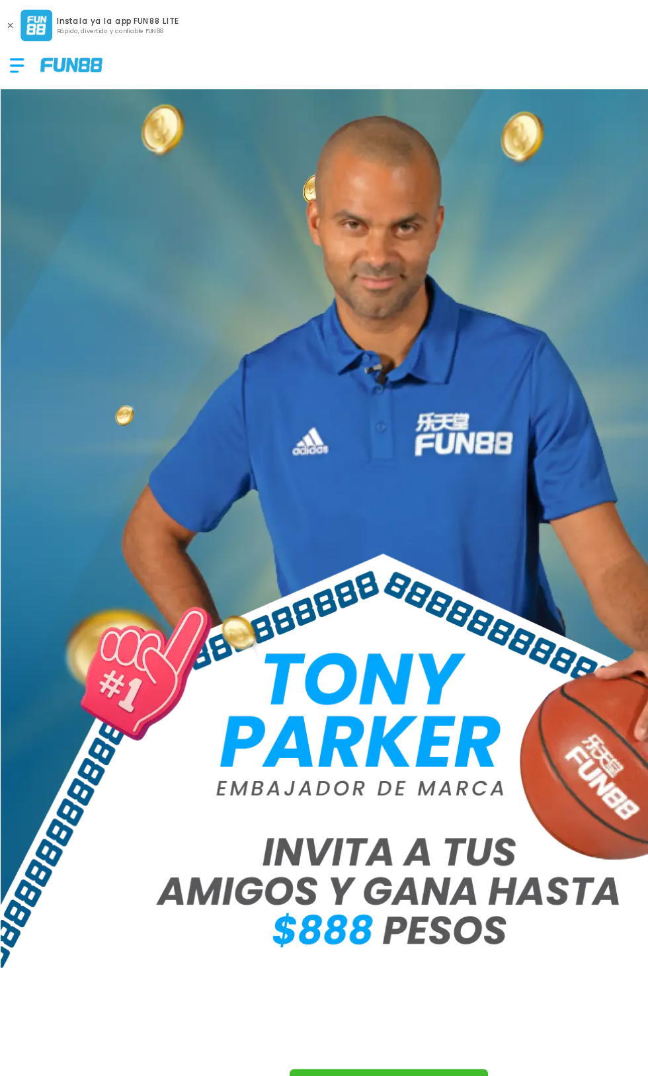
click at [31, 59] on div at bounding box center [21, 54] width 26 height 39
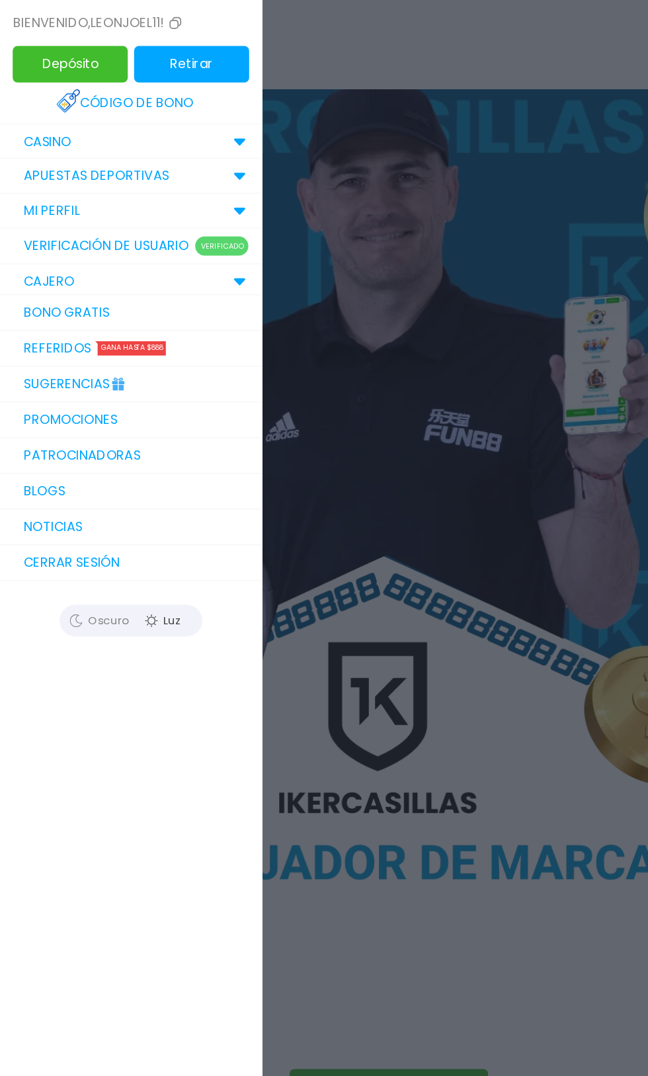
click at [182, 111] on div "CASINO" at bounding box center [109, 118] width 218 height 29
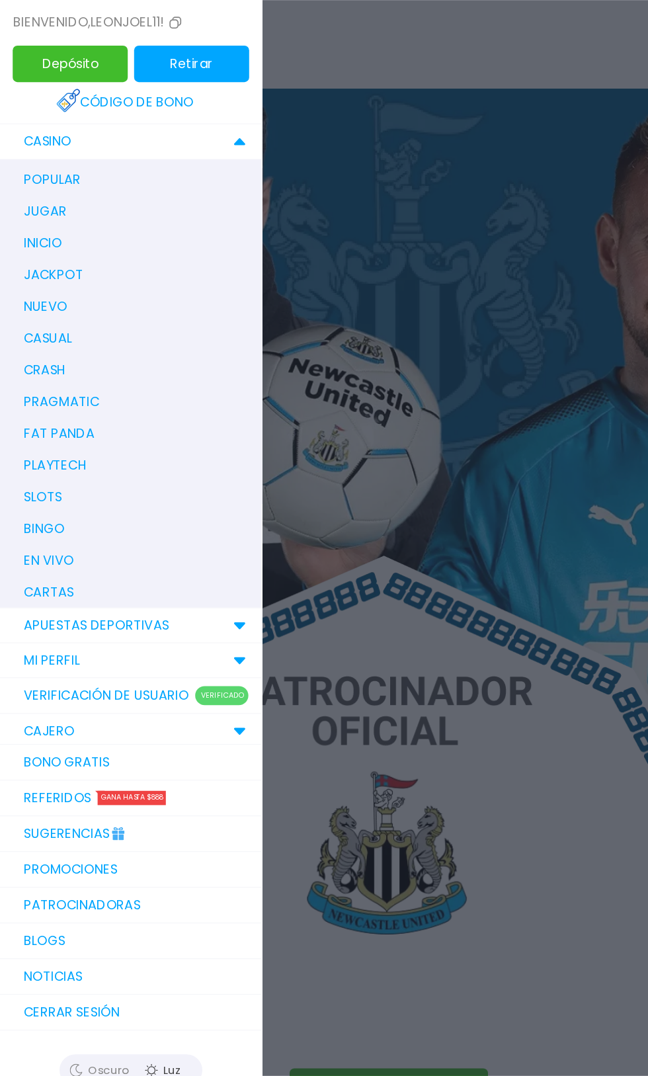
click at [171, 553] on div "MI PERFIL" at bounding box center [109, 550] width 218 height 29
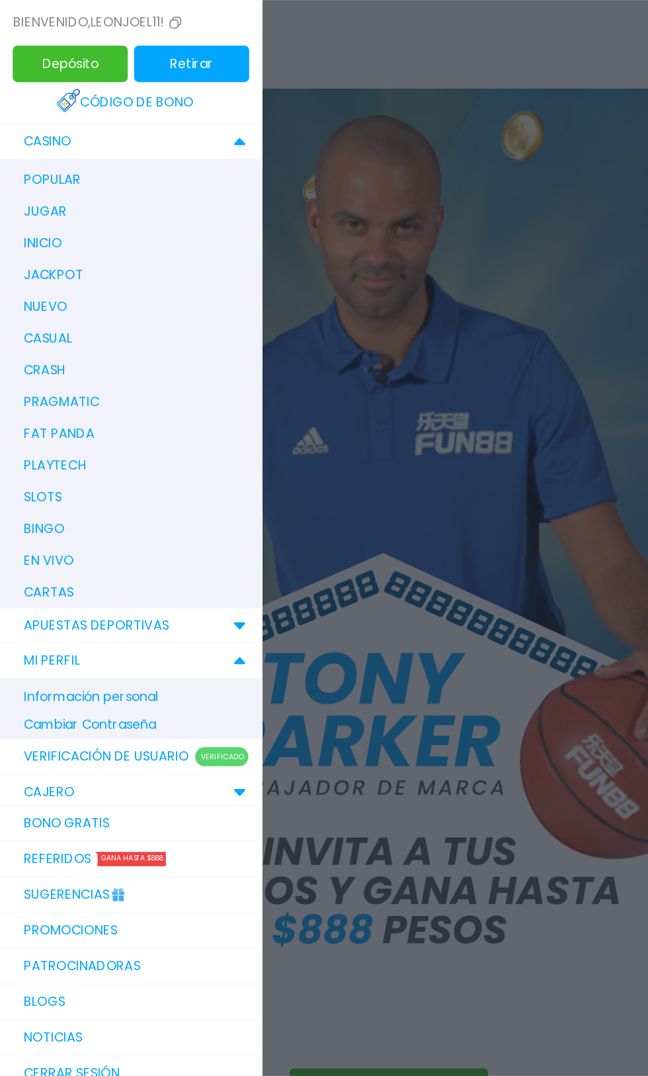
click at [94, 772] on link "Promociones" at bounding box center [109, 776] width 218 height 30
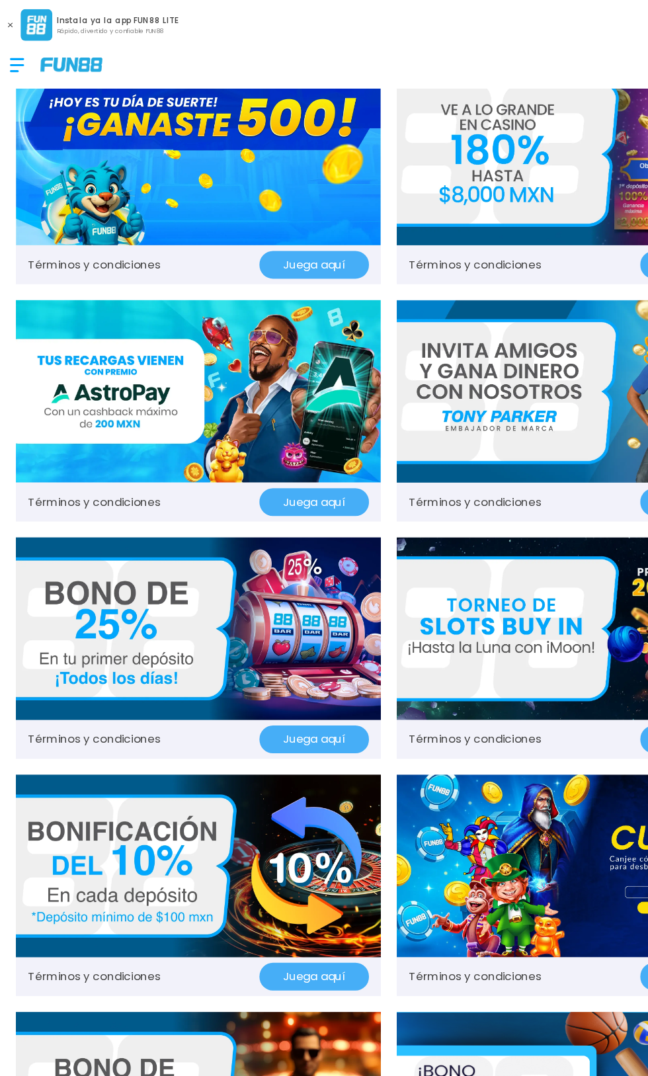
click at [203, 149] on img at bounding box center [165, 129] width 304 height 152
click at [251, 225] on button "Juega aquí" at bounding box center [261, 221] width 91 height 23
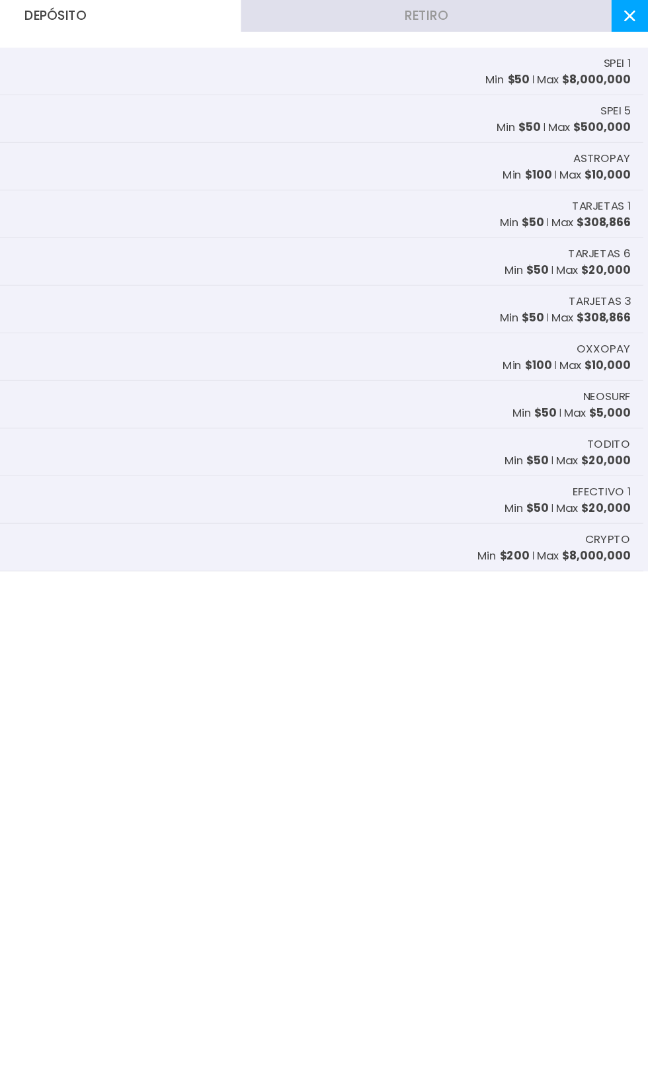
click at [631, 15] on use at bounding box center [632, 13] width 9 height 9
click at [626, 26] on icon at bounding box center [626, 26] width 14 height 1
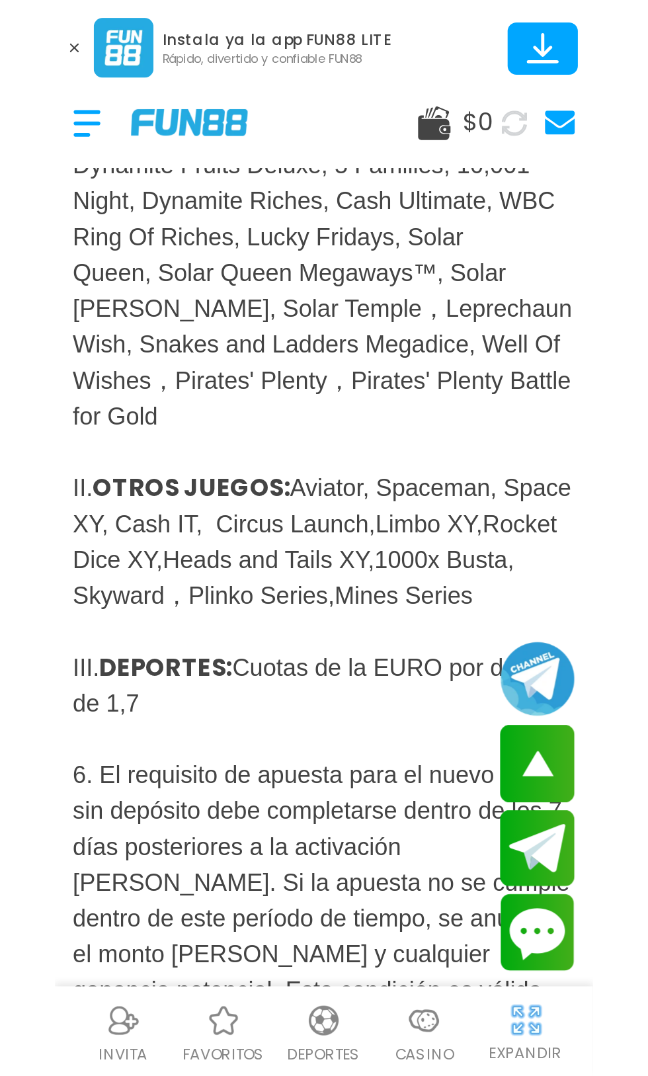
scroll to position [689, 0]
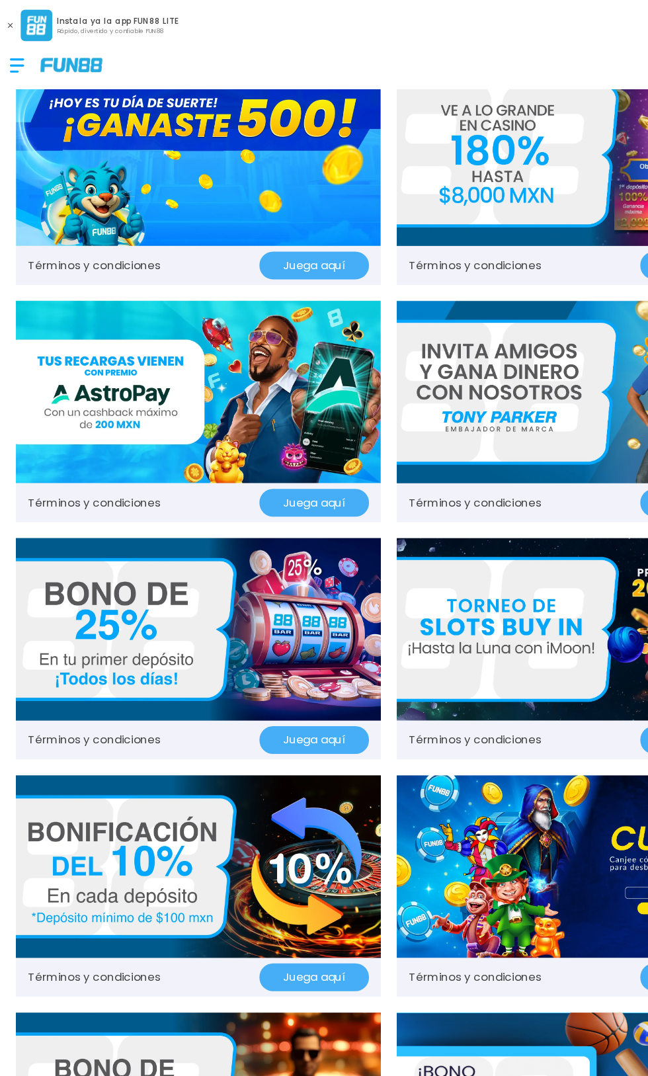
click at [259, 225] on button "Juega aquí" at bounding box center [261, 221] width 91 height 23
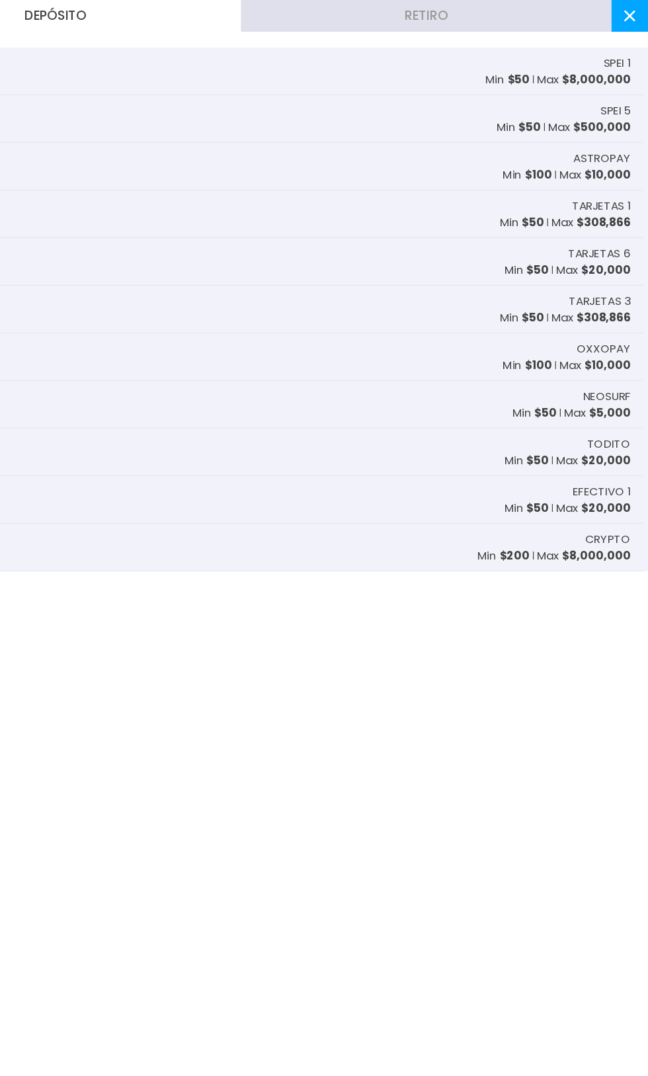
click at [633, 13] on use at bounding box center [632, 13] width 9 height 9
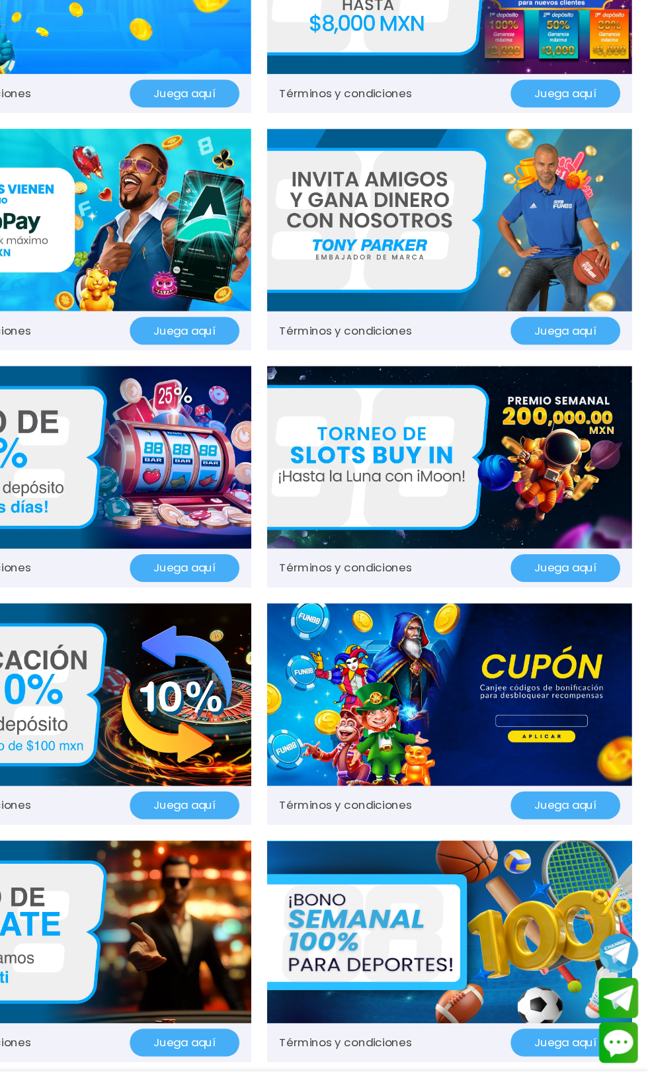
click at [594, 709] on img at bounding box center [483, 722] width 304 height 152
